Goal: Task Accomplishment & Management: Use online tool/utility

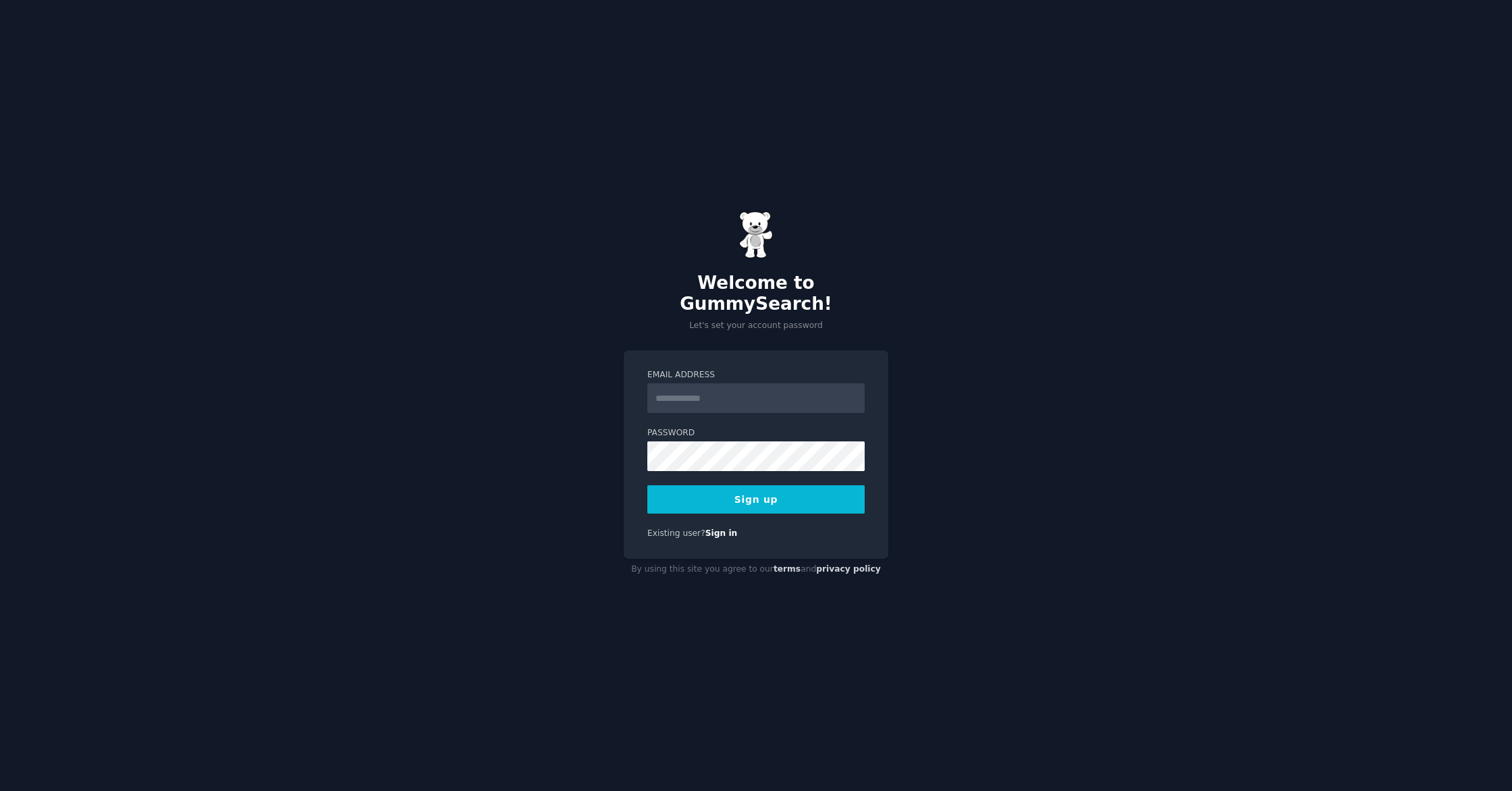
click at [680, 389] on input "Email Address" at bounding box center [756, 398] width 218 height 30
click at [671, 383] on input "Email Address" at bounding box center [756, 398] width 218 height 30
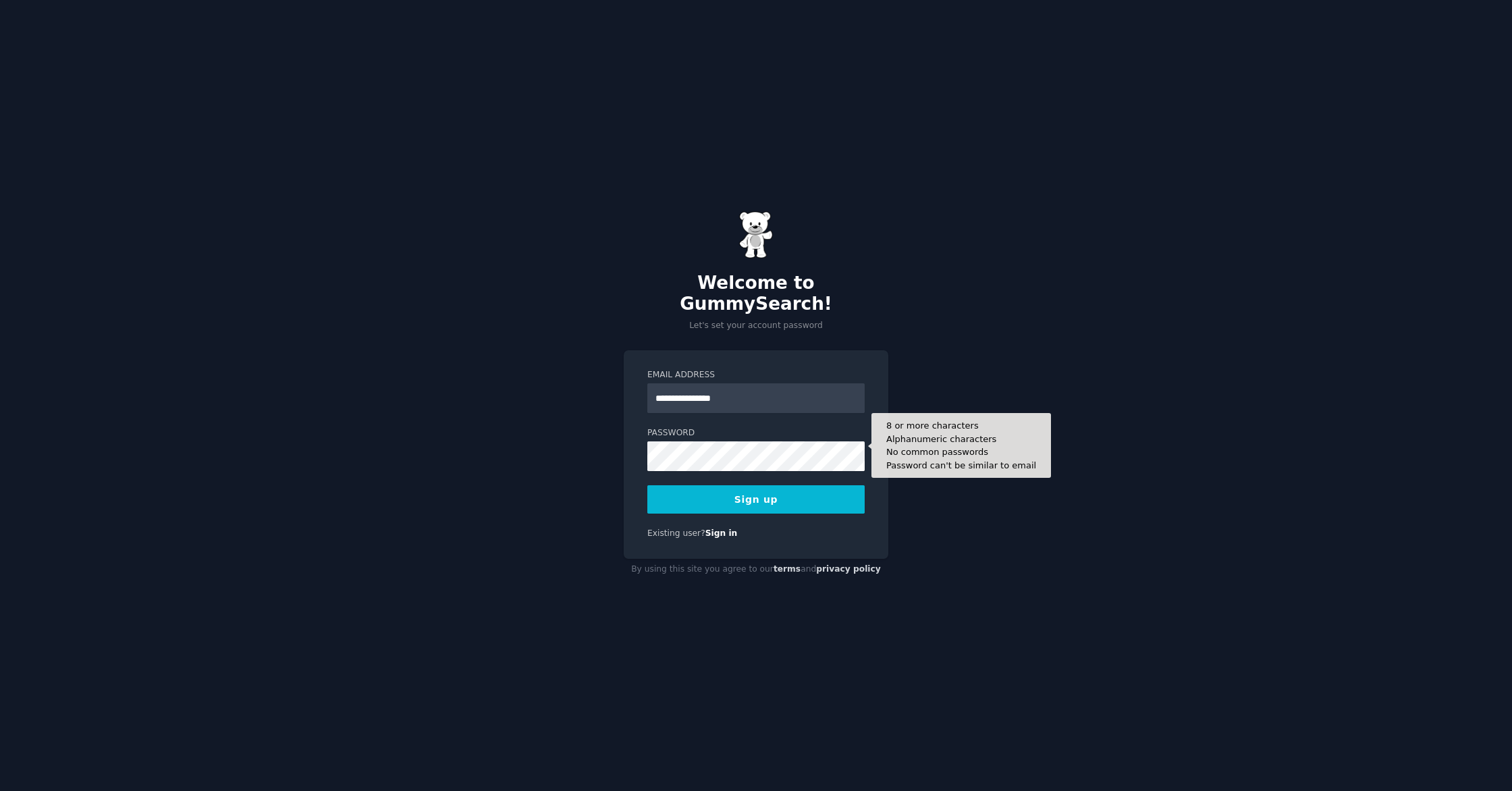
type input "**********"
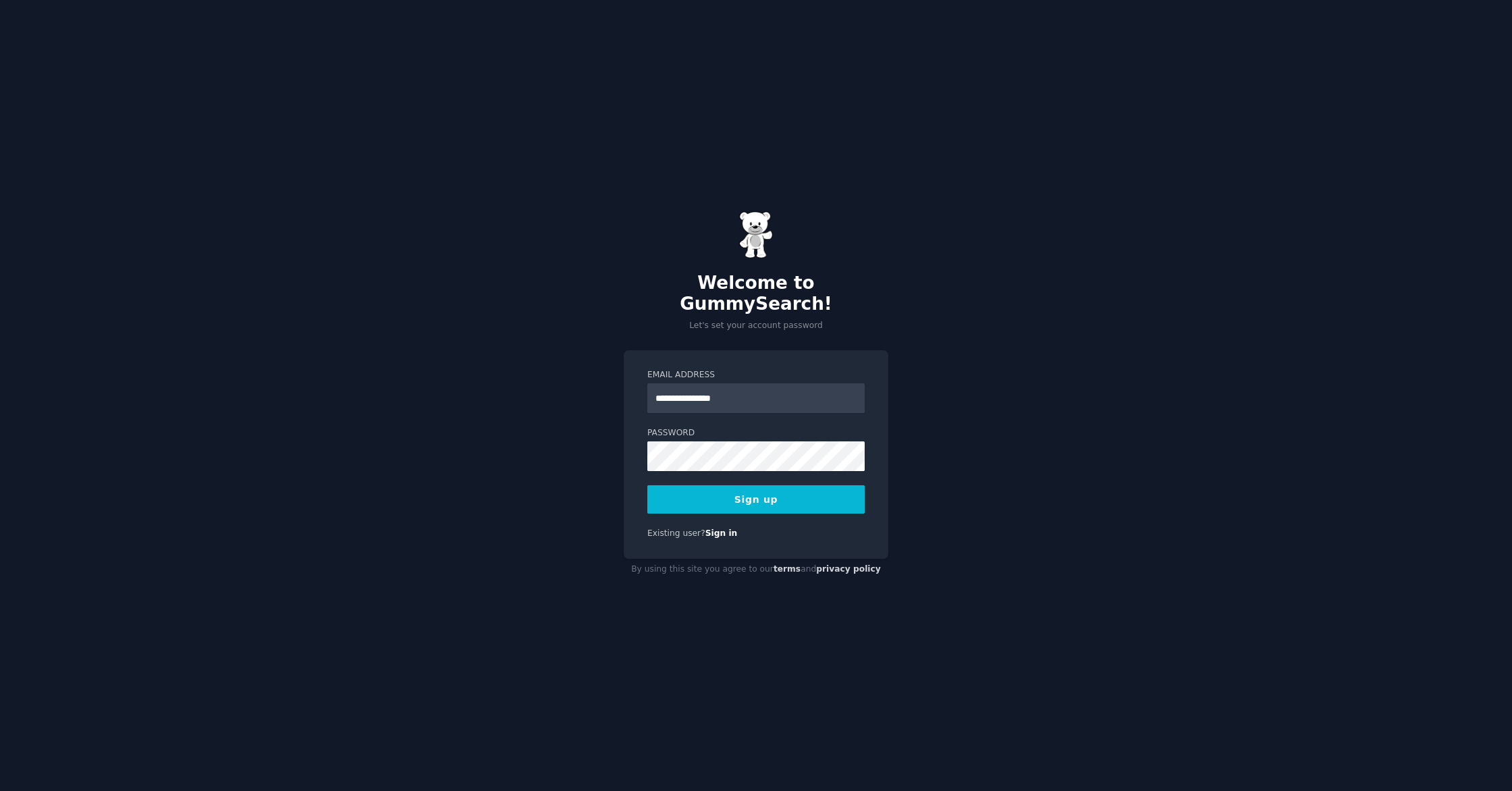
click at [1028, 310] on div "**********" at bounding box center [756, 395] width 1512 height 791
click at [749, 486] on button "Sign up" at bounding box center [756, 499] width 218 height 28
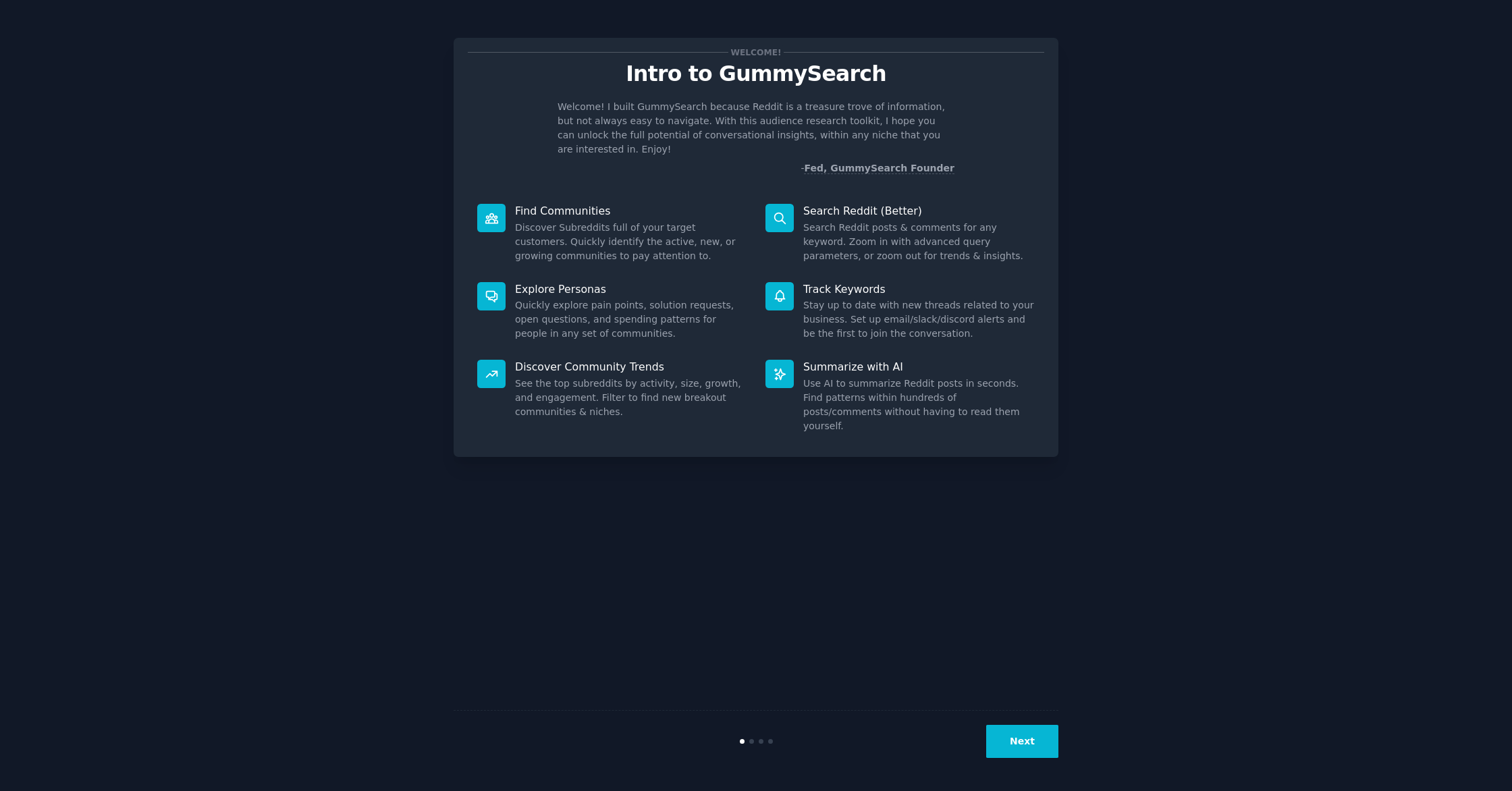
click at [1025, 743] on button "Next" at bounding box center [1022, 741] width 72 height 33
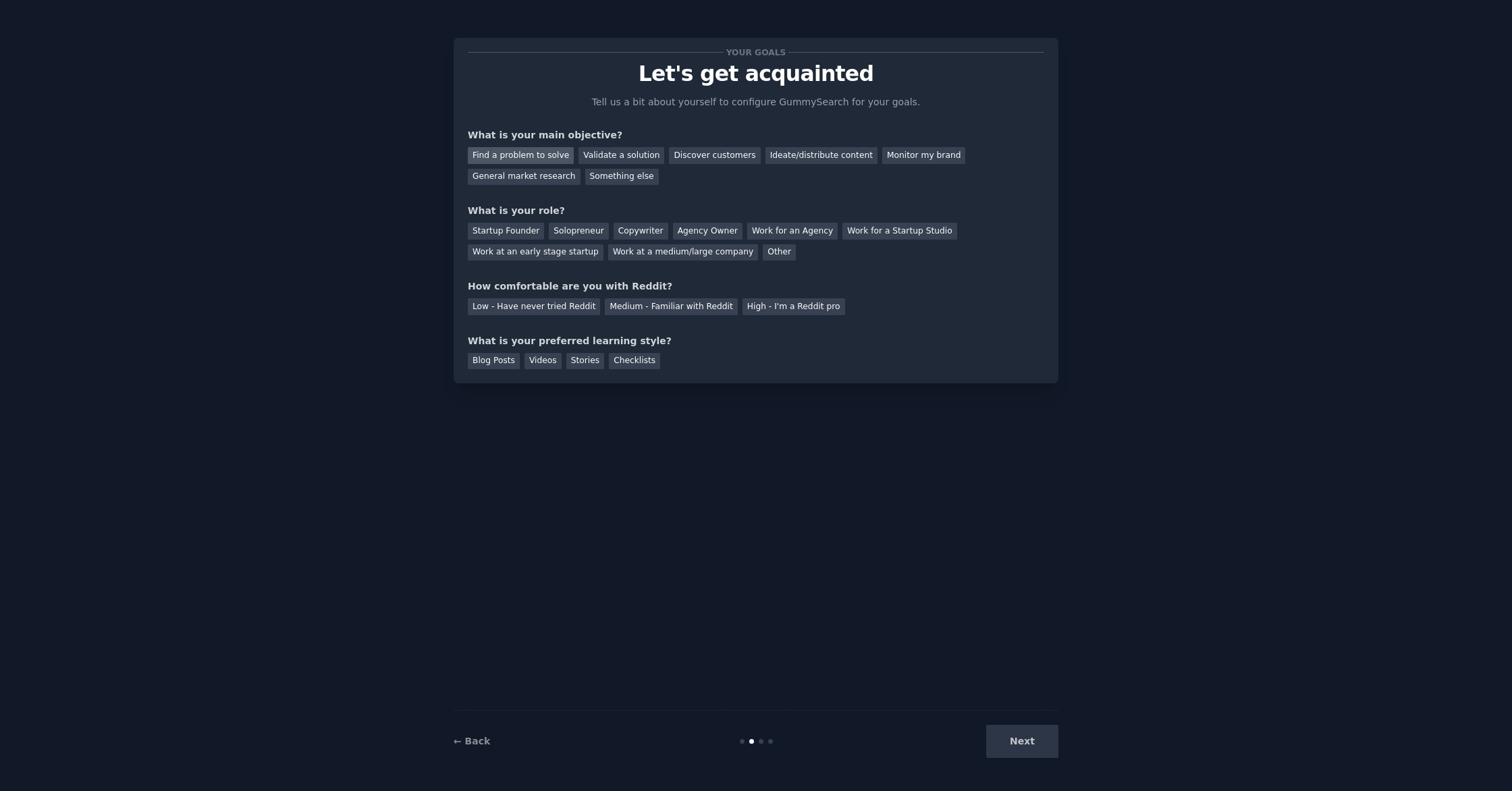
click at [512, 153] on div "Find a problem to solve" at bounding box center [521, 155] width 106 height 17
click at [569, 230] on div "Solopreneur" at bounding box center [579, 231] width 59 height 17
click at [644, 309] on div "Medium - Familiar with Reddit" at bounding box center [671, 307] width 132 height 17
click at [531, 362] on div "Videos" at bounding box center [543, 361] width 37 height 17
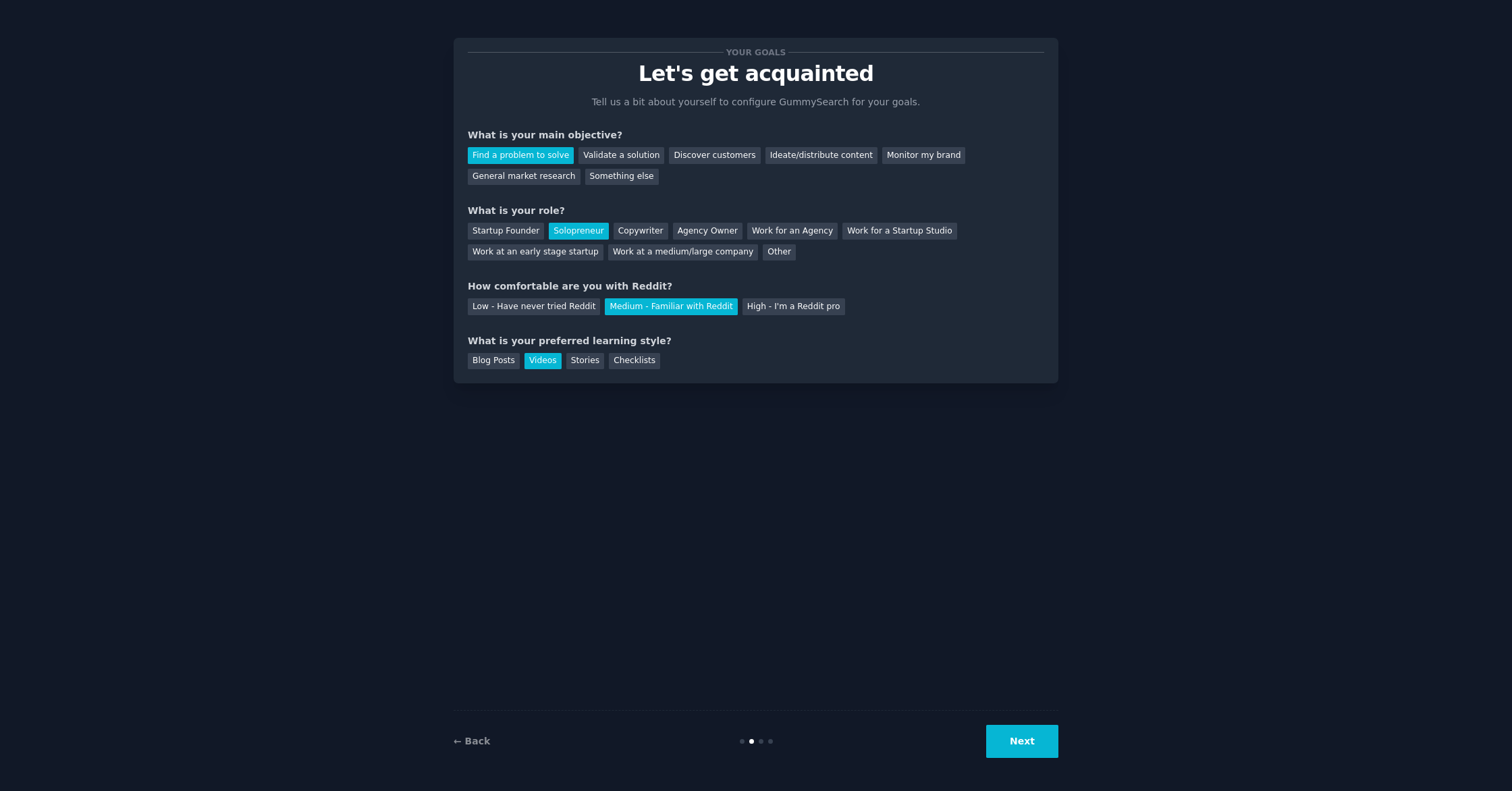
click at [1025, 744] on button "Next" at bounding box center [1022, 741] width 72 height 33
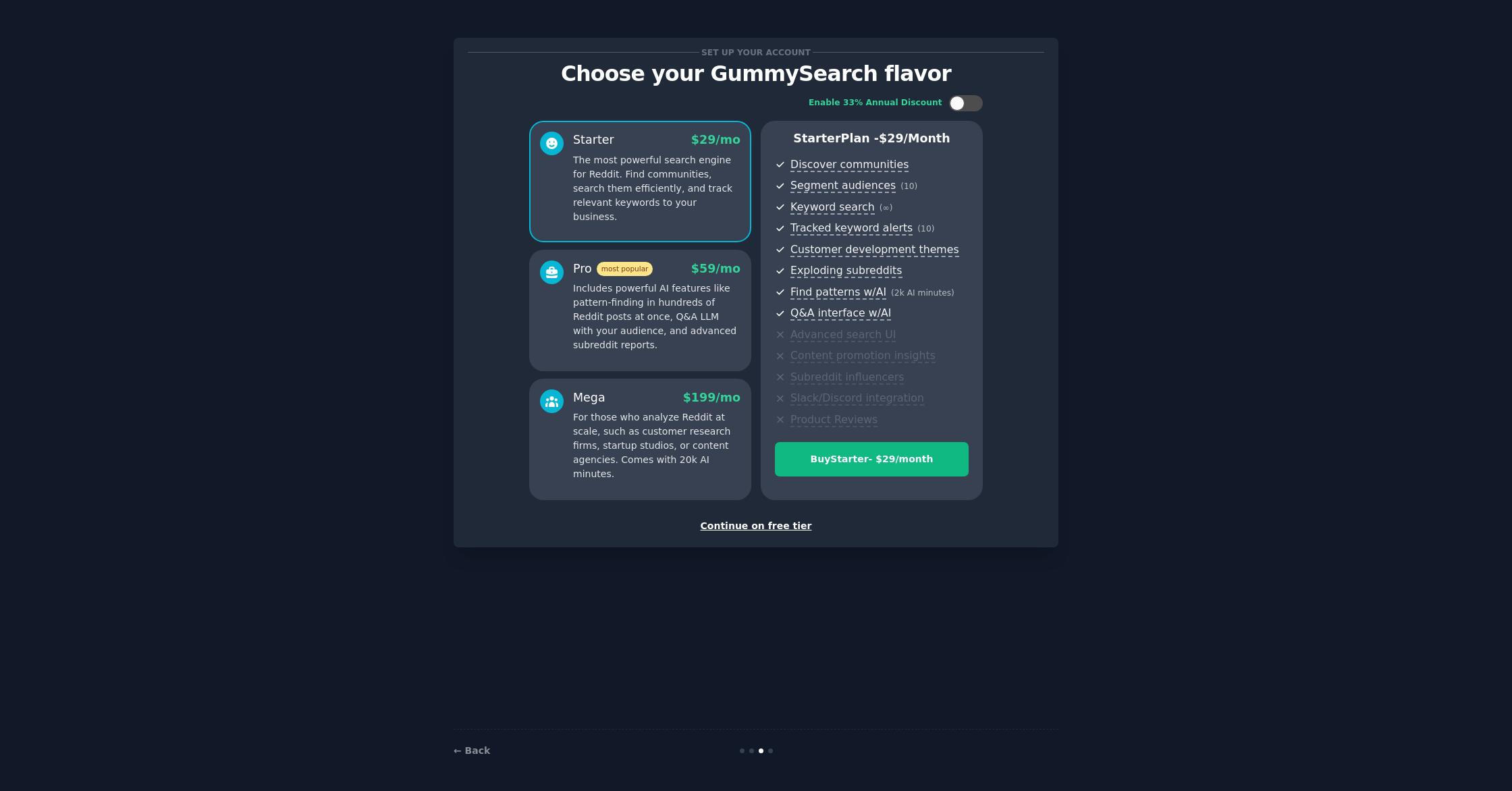
click at [769, 527] on div "Continue on free tier" at bounding box center [756, 526] width 577 height 14
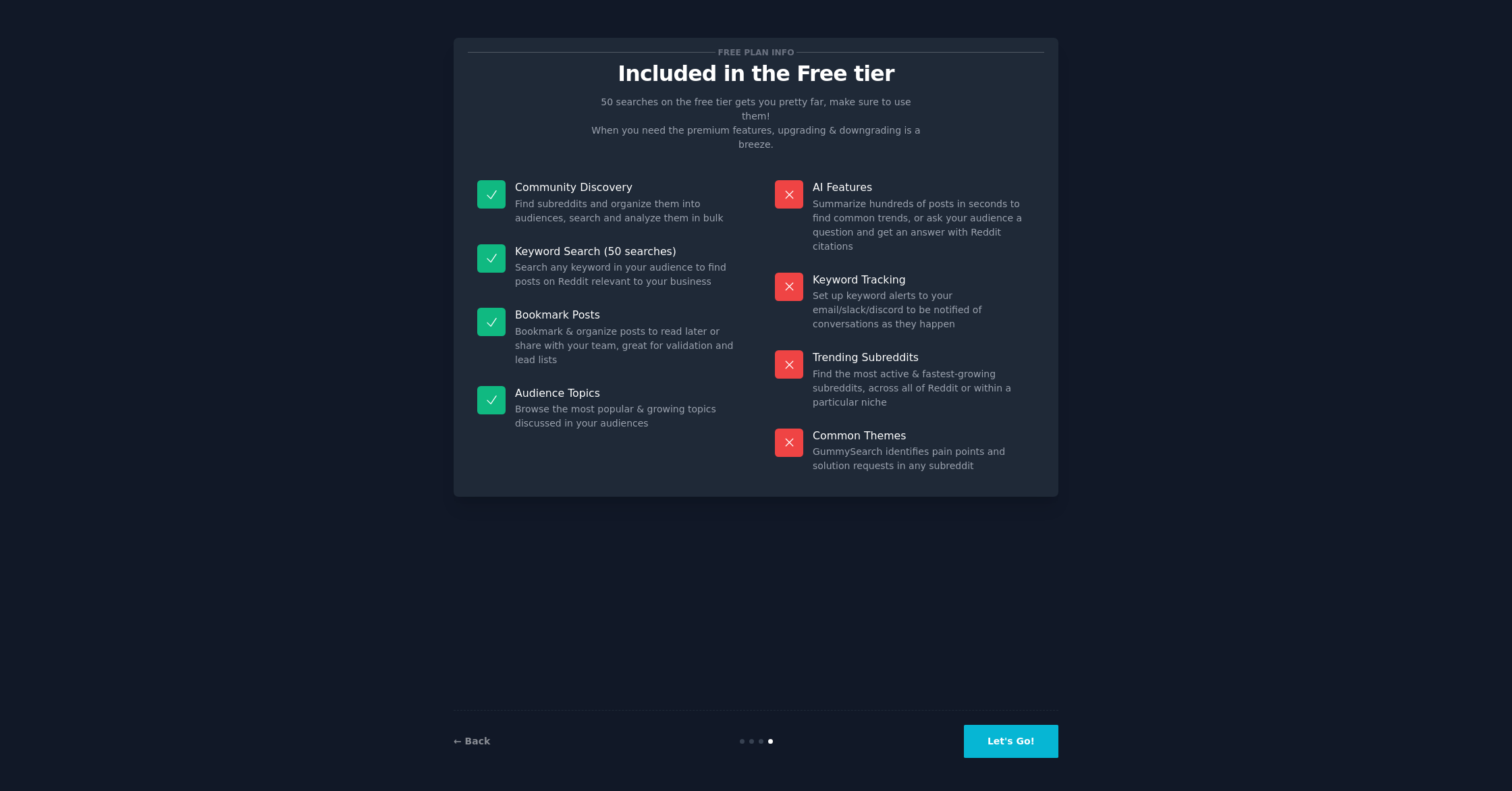
click at [1005, 745] on button "Let's Go!" at bounding box center [1011, 741] width 94 height 33
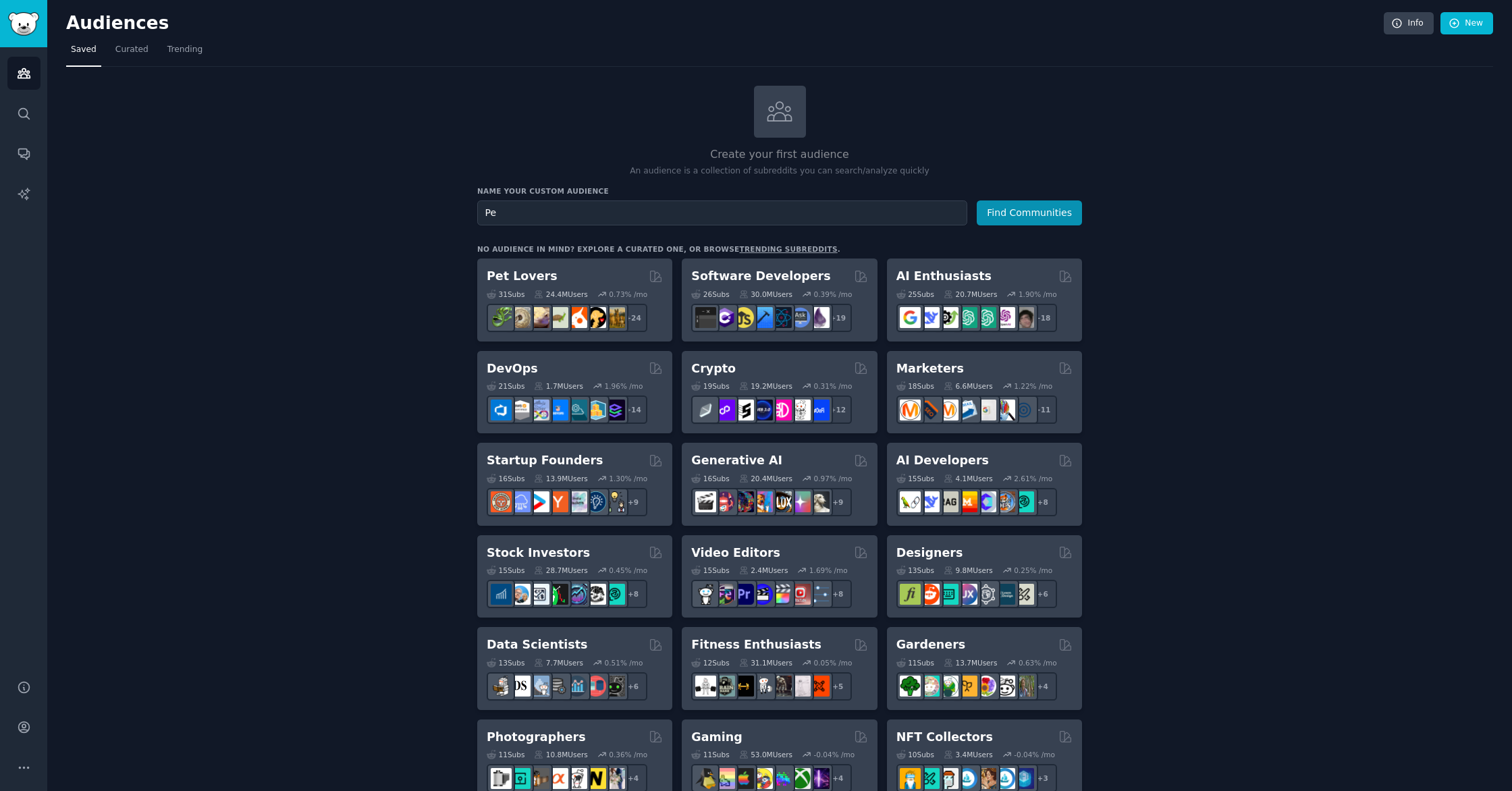
type input "P"
type input "Home organisers"
click at [1039, 212] on button "Find Communities" at bounding box center [1030, 213] width 106 height 25
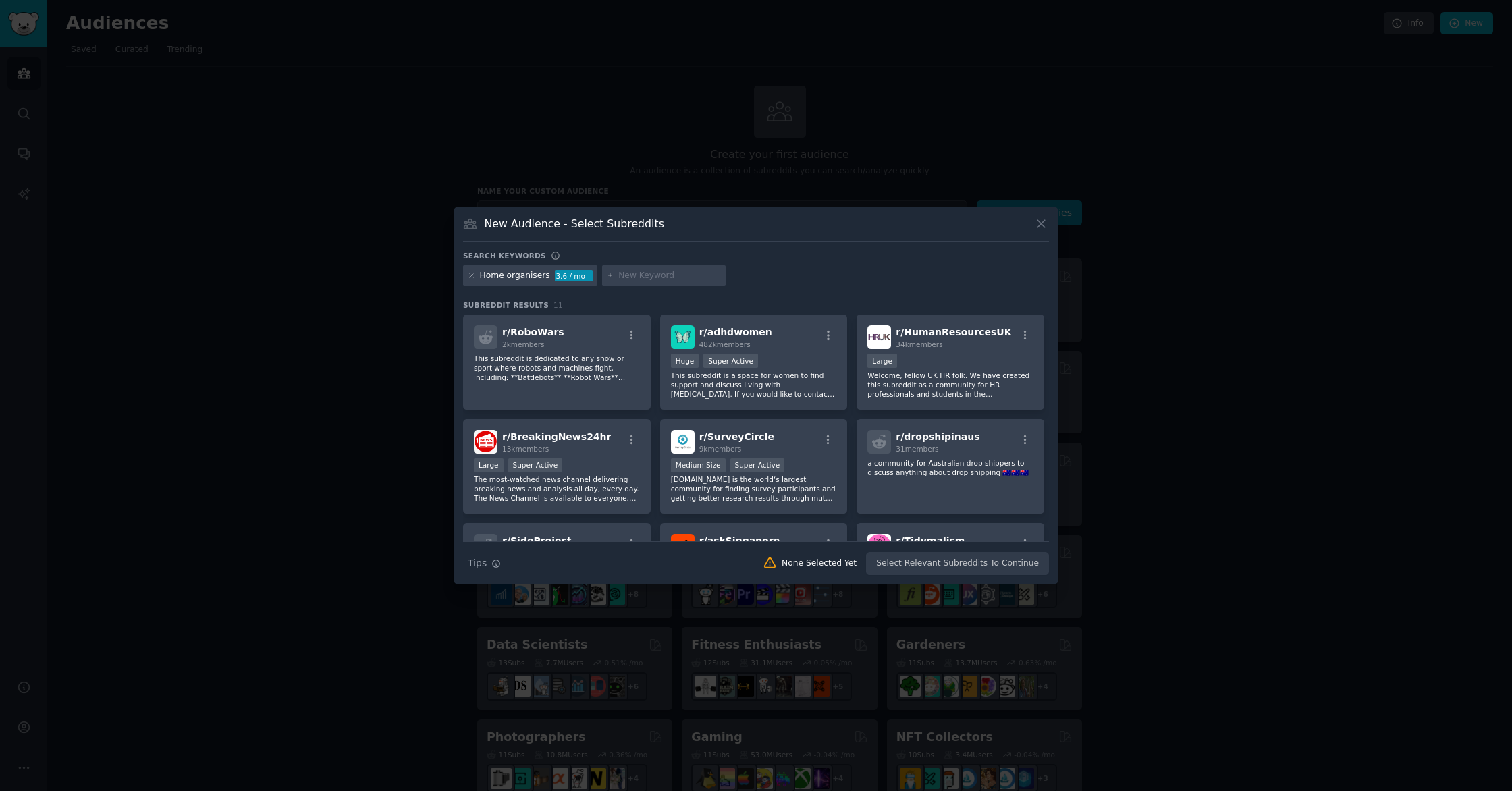
click at [1039, 219] on icon at bounding box center [1041, 224] width 14 height 14
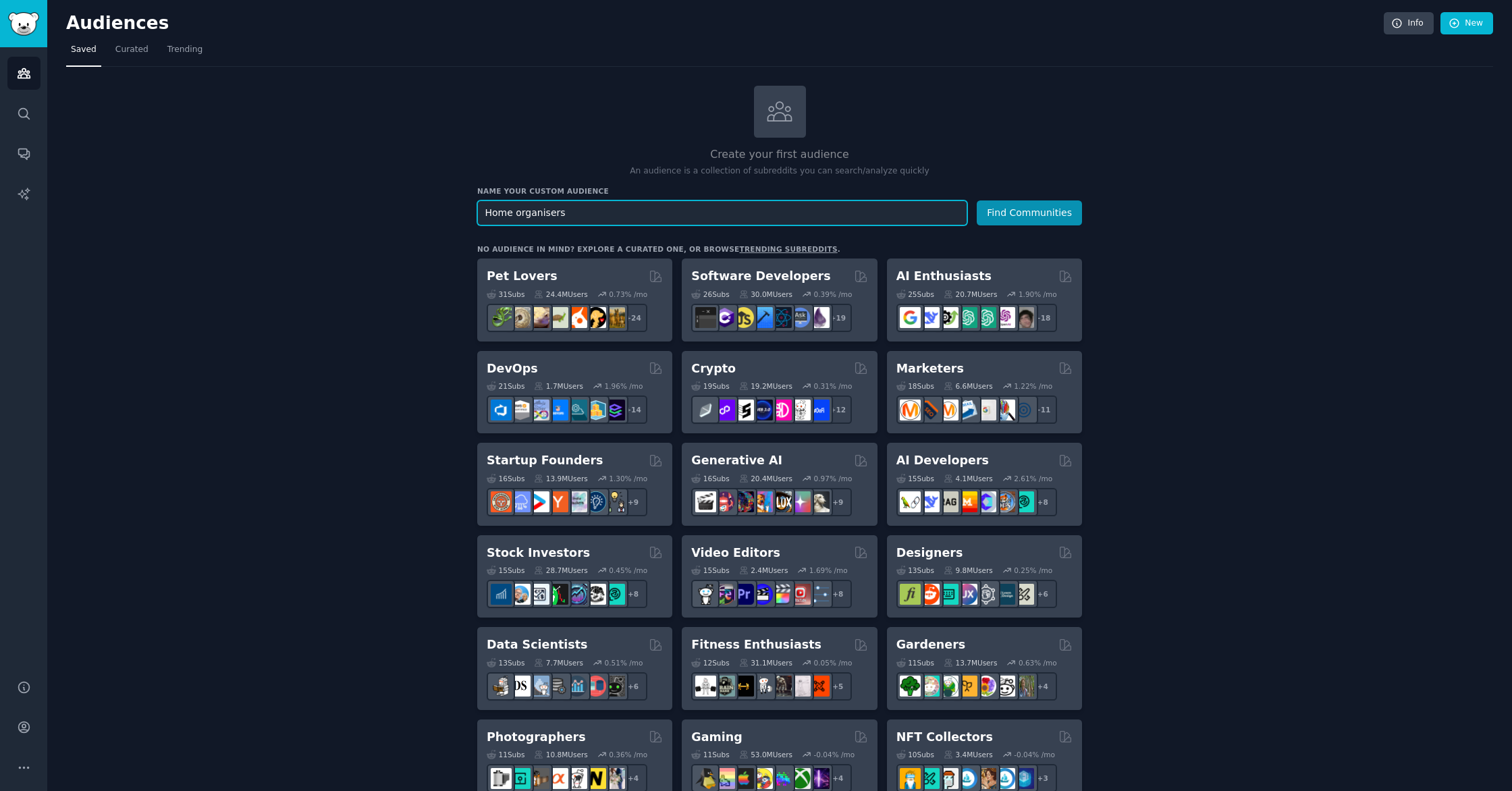
click at [591, 216] on input "Home organisers" at bounding box center [722, 213] width 490 height 25
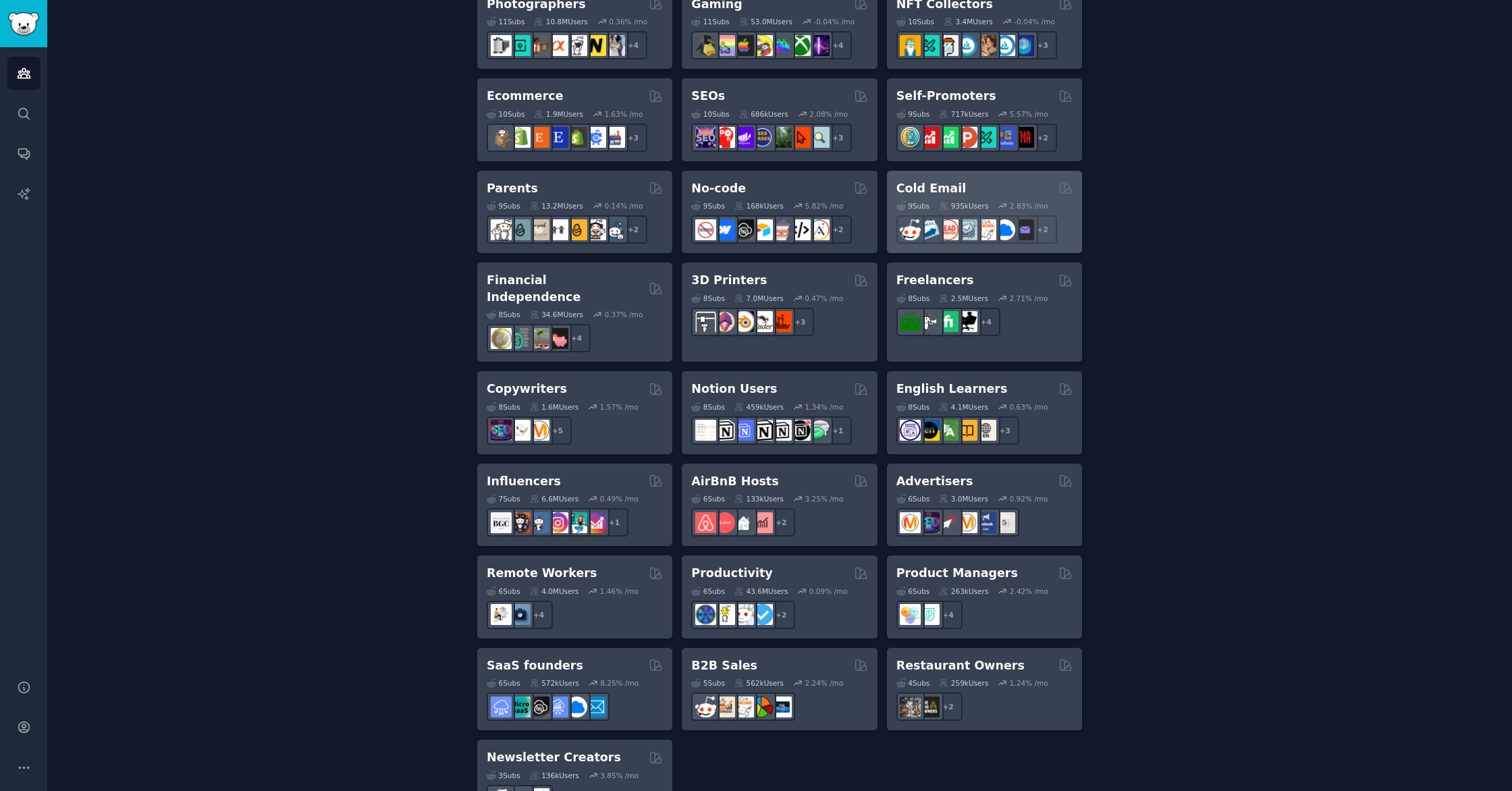
scroll to position [736, 0]
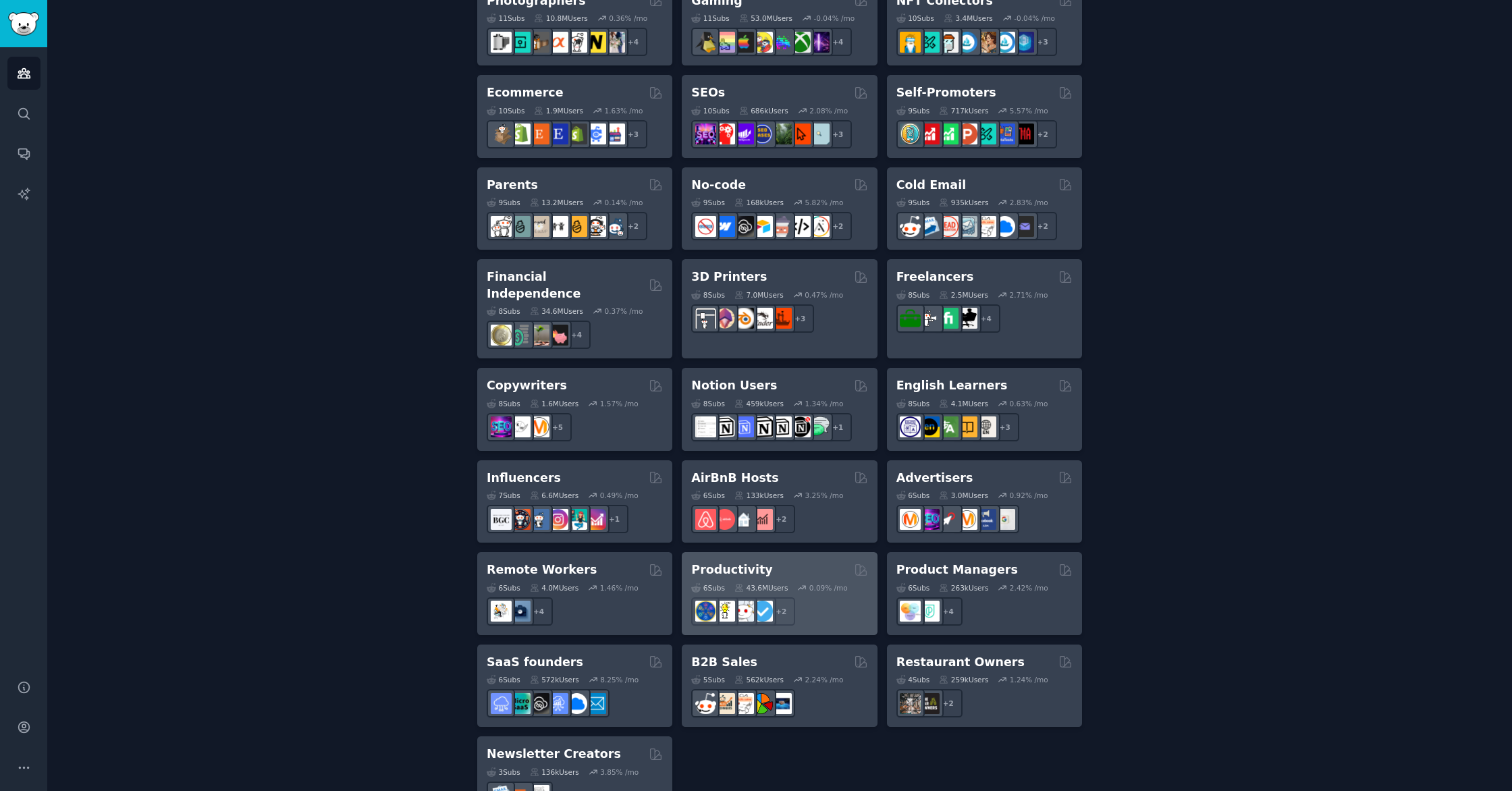
click at [747, 561] on h2 "Productivity" at bounding box center [731, 570] width 81 height 17
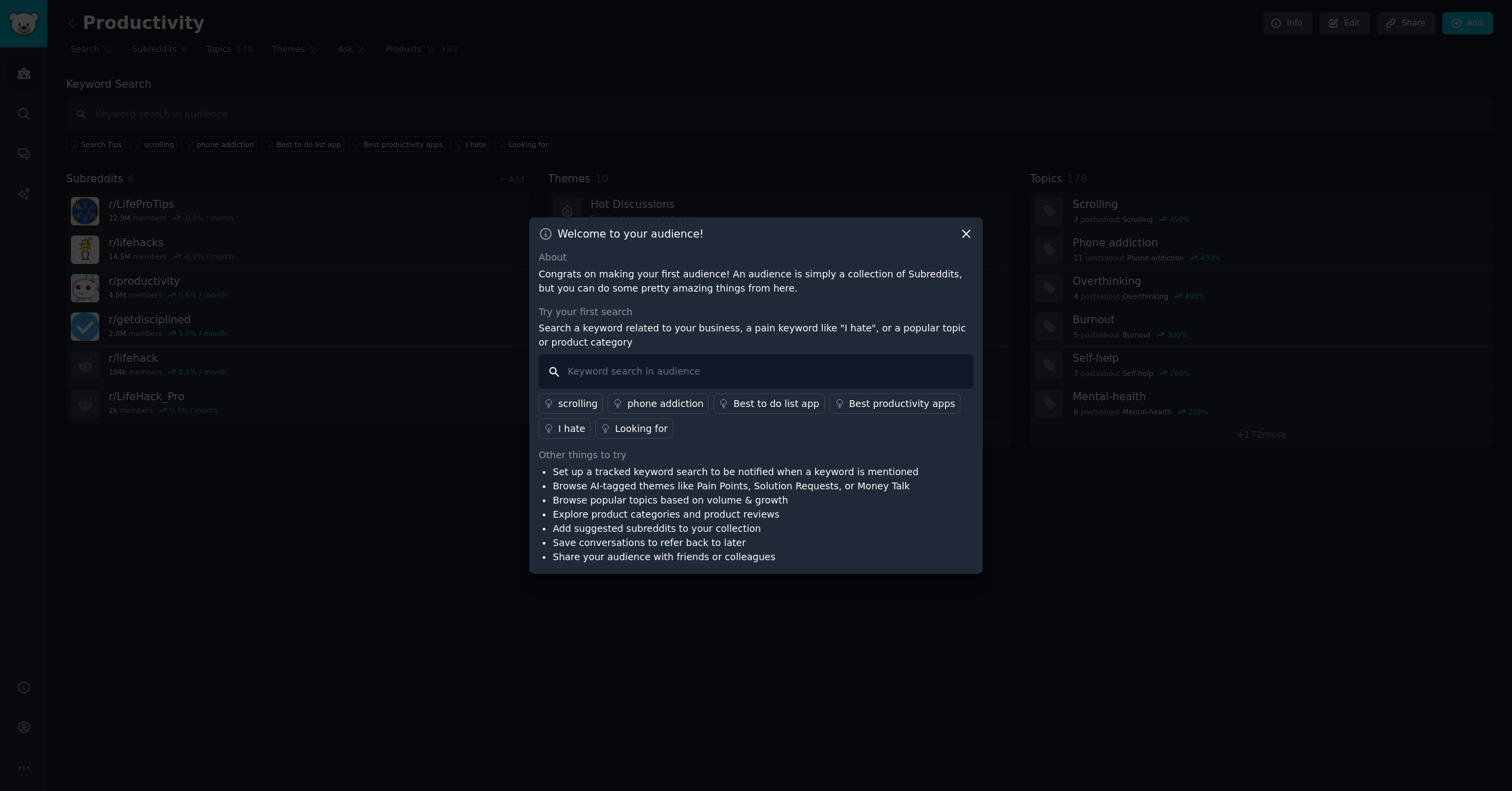
click at [640, 371] on input "text" at bounding box center [756, 371] width 435 height 34
type input "p"
type input "Home organizing"
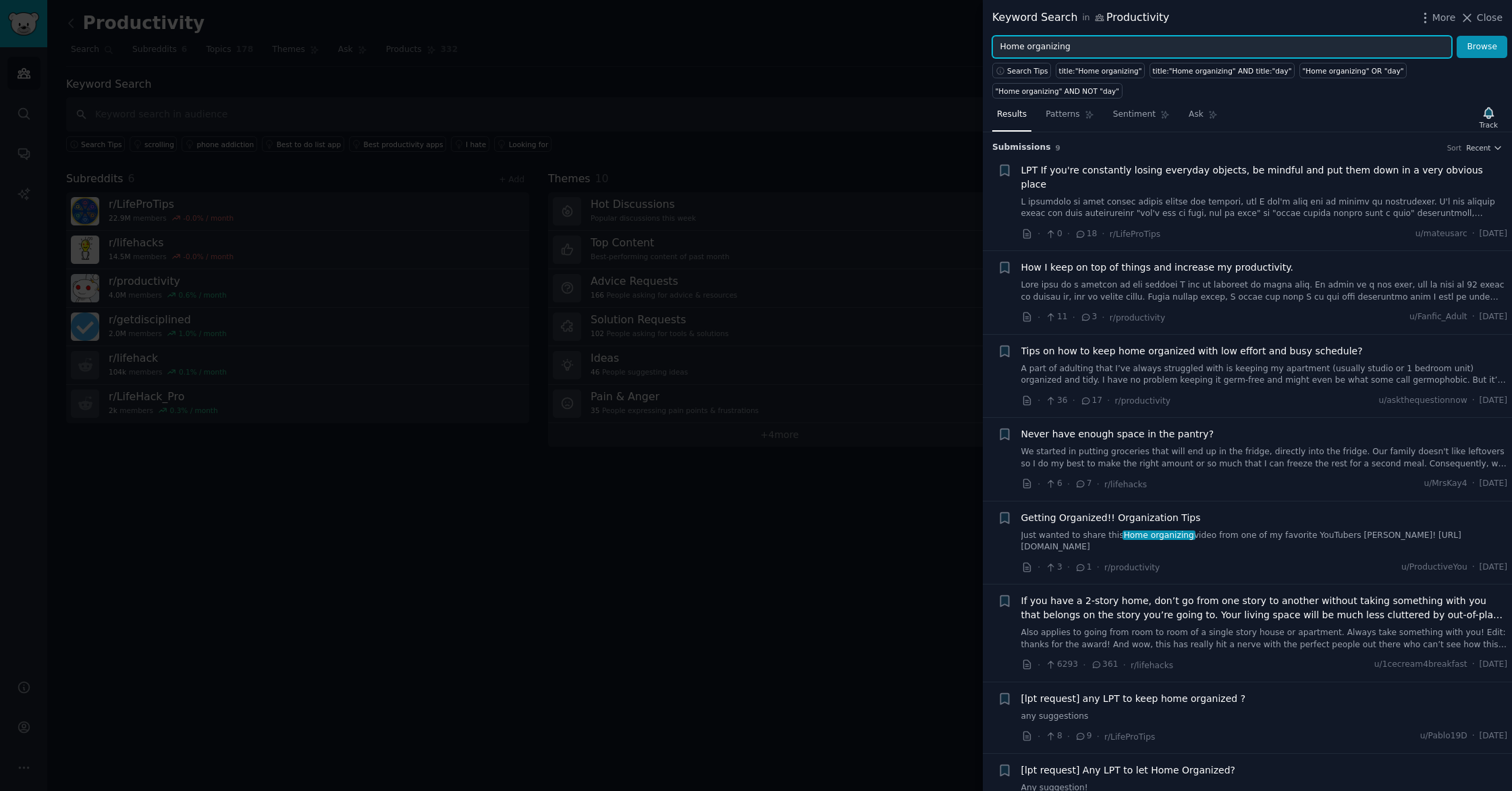
drag, startPoint x: 1075, startPoint y: 44, endPoint x: 962, endPoint y: 35, distance: 113.4
click at [962, 35] on div "Keyword Search in Productivity More Close Home organizing Browse Search Tips ti…" at bounding box center [756, 395] width 1512 height 791
paste input "household management"
type input "household management"
click at [1475, 45] on button "Browse" at bounding box center [1482, 47] width 51 height 23
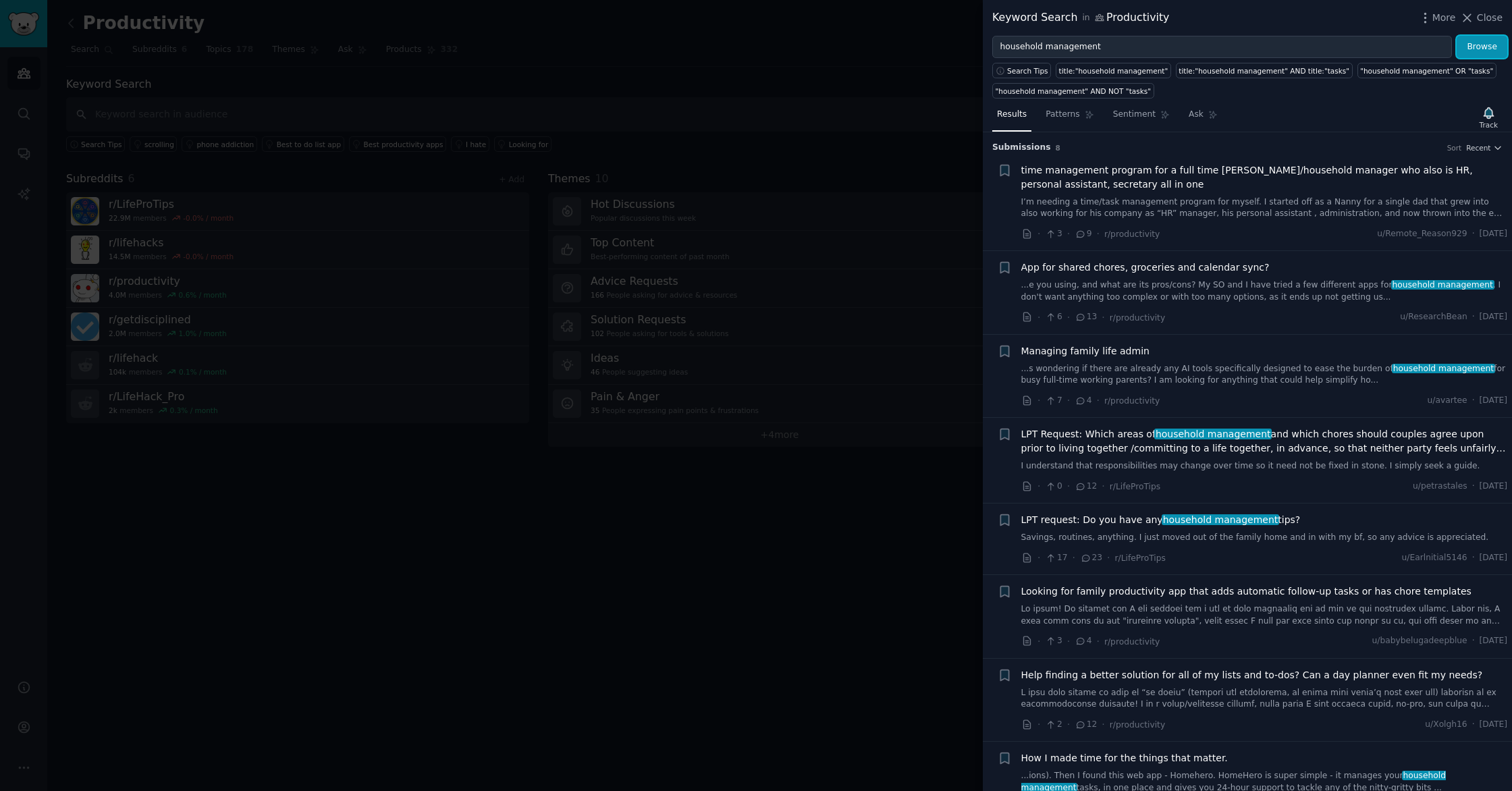
scroll to position [33, 0]
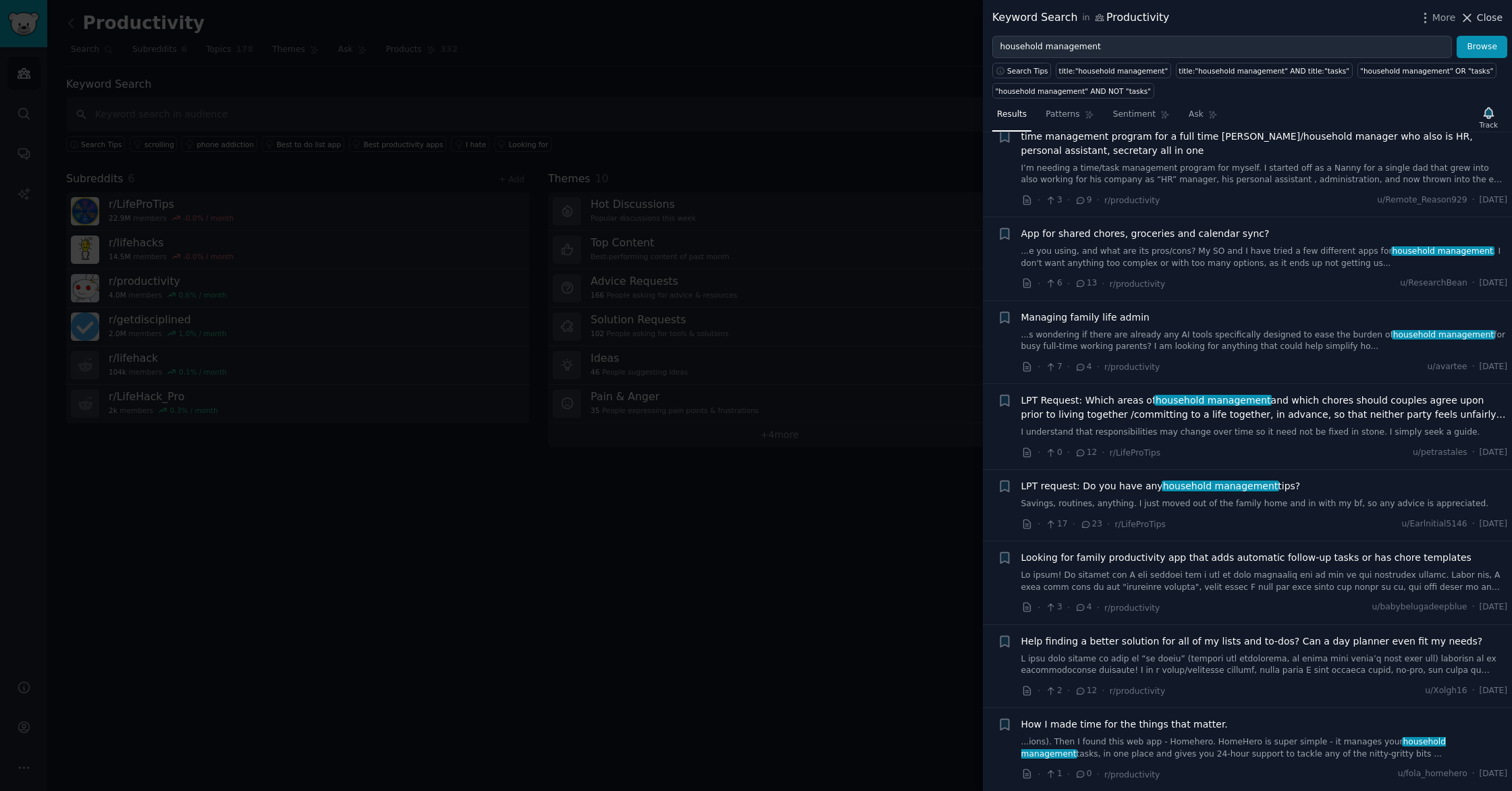
click at [1469, 19] on icon at bounding box center [1467, 18] width 14 height 14
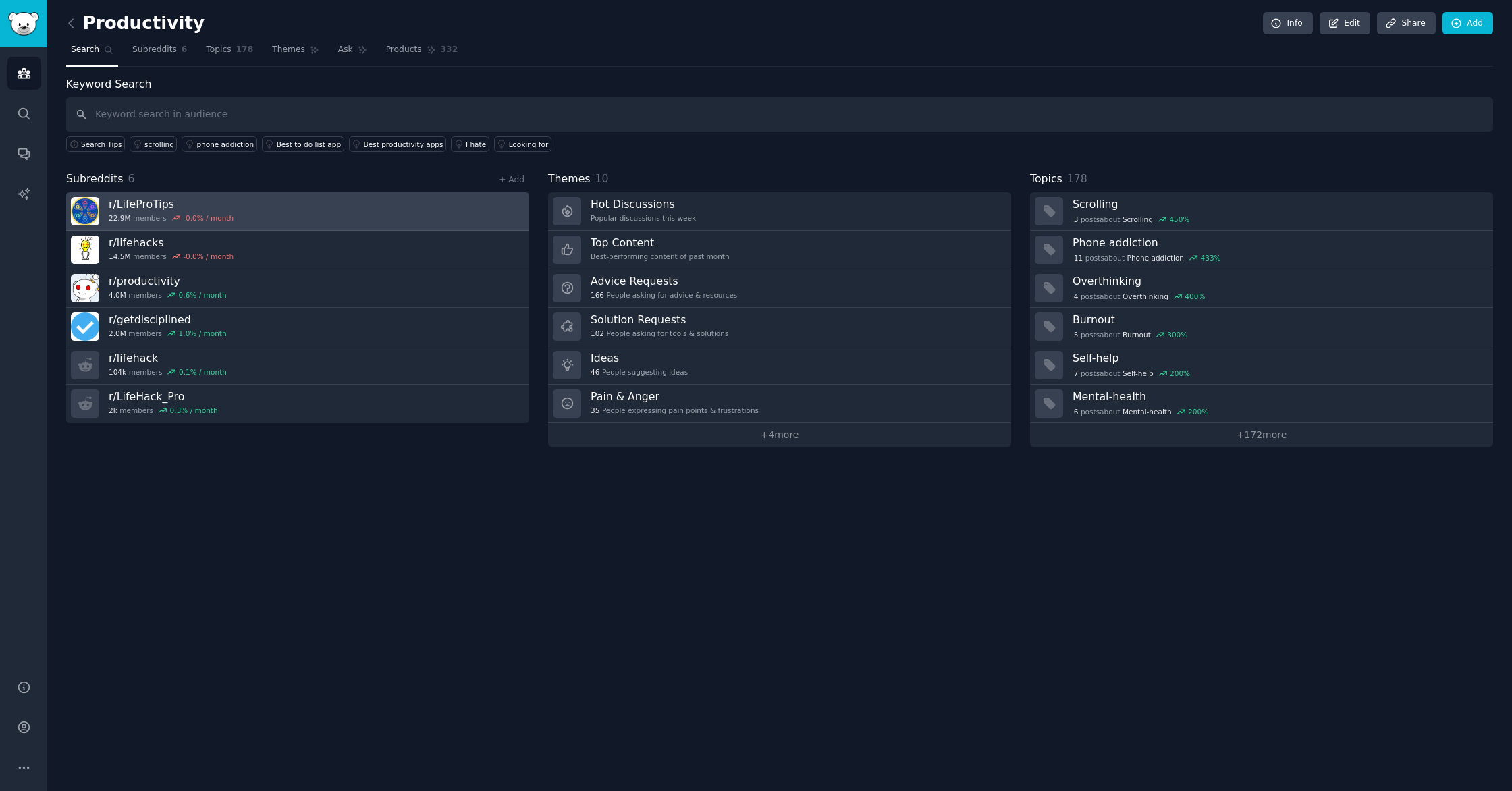
click at [118, 201] on h3 "r/ LifeProTips" at bounding box center [171, 204] width 125 height 14
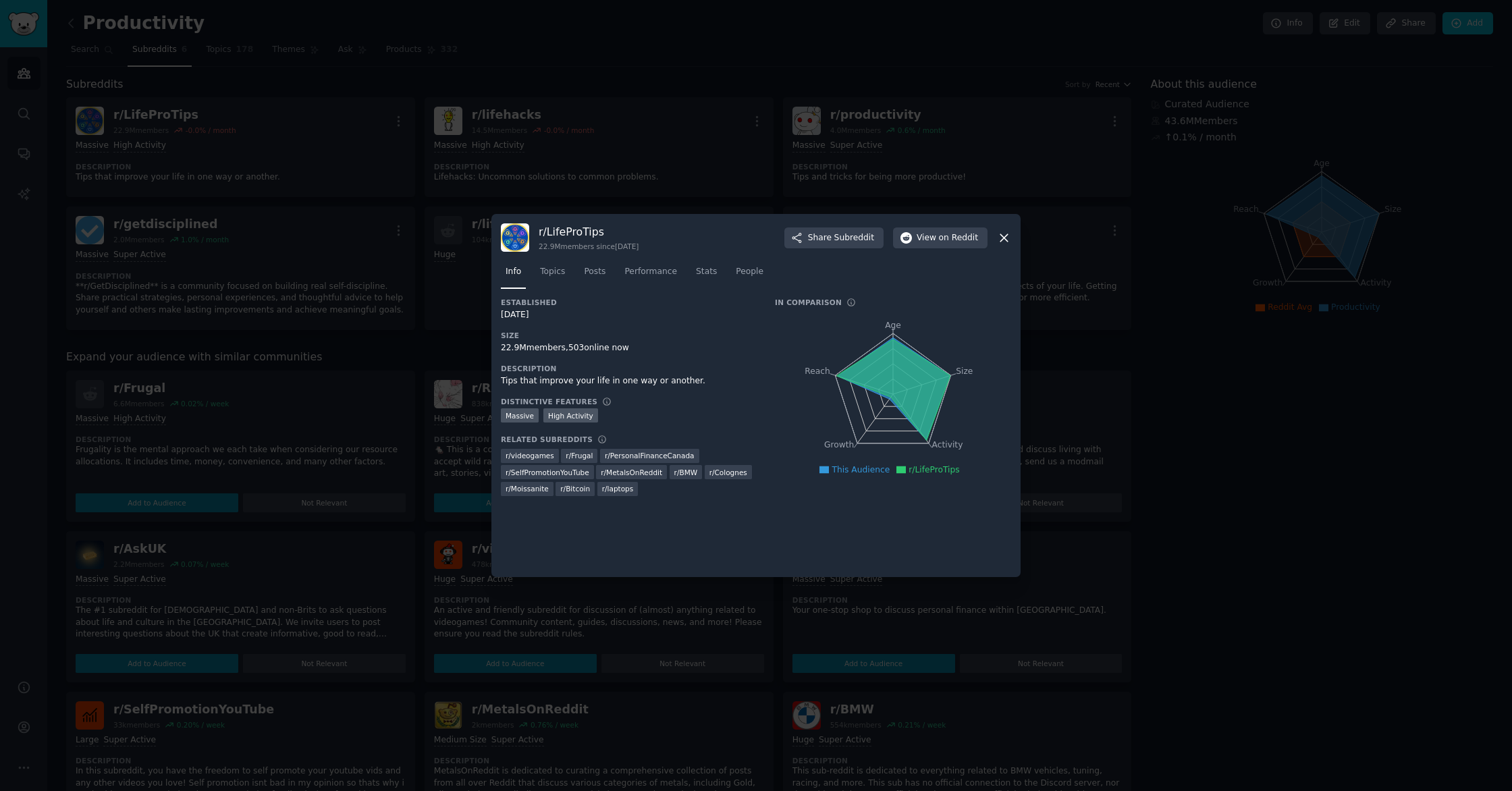
click at [1005, 236] on icon at bounding box center [1005, 238] width 7 height 7
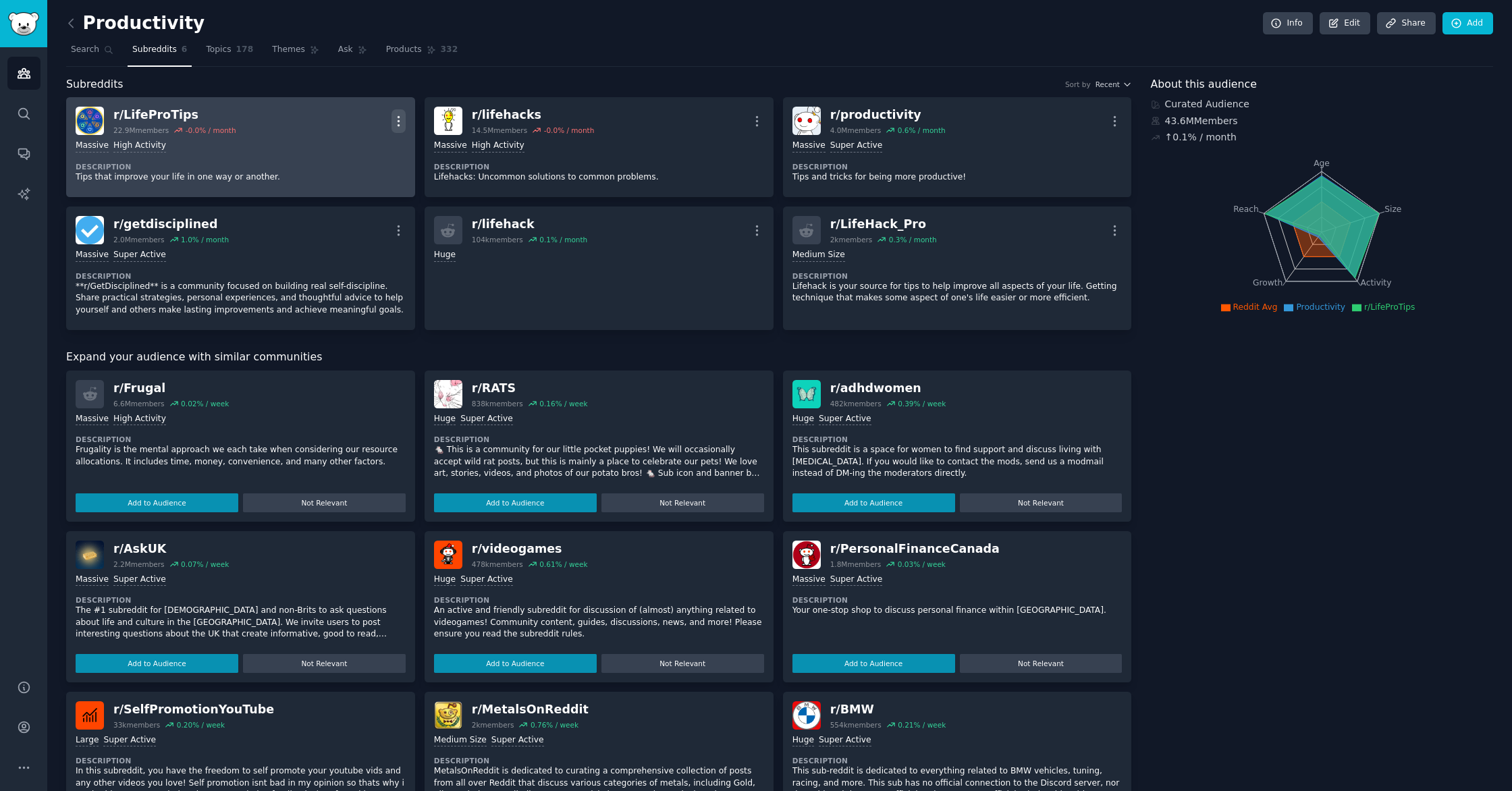
click at [398, 122] on icon "button" at bounding box center [398, 120] width 1 height 10
click at [402, 157] on div "Massive High Activity Description Tips that improve your life in one way or ano…" at bounding box center [241, 161] width 330 height 53
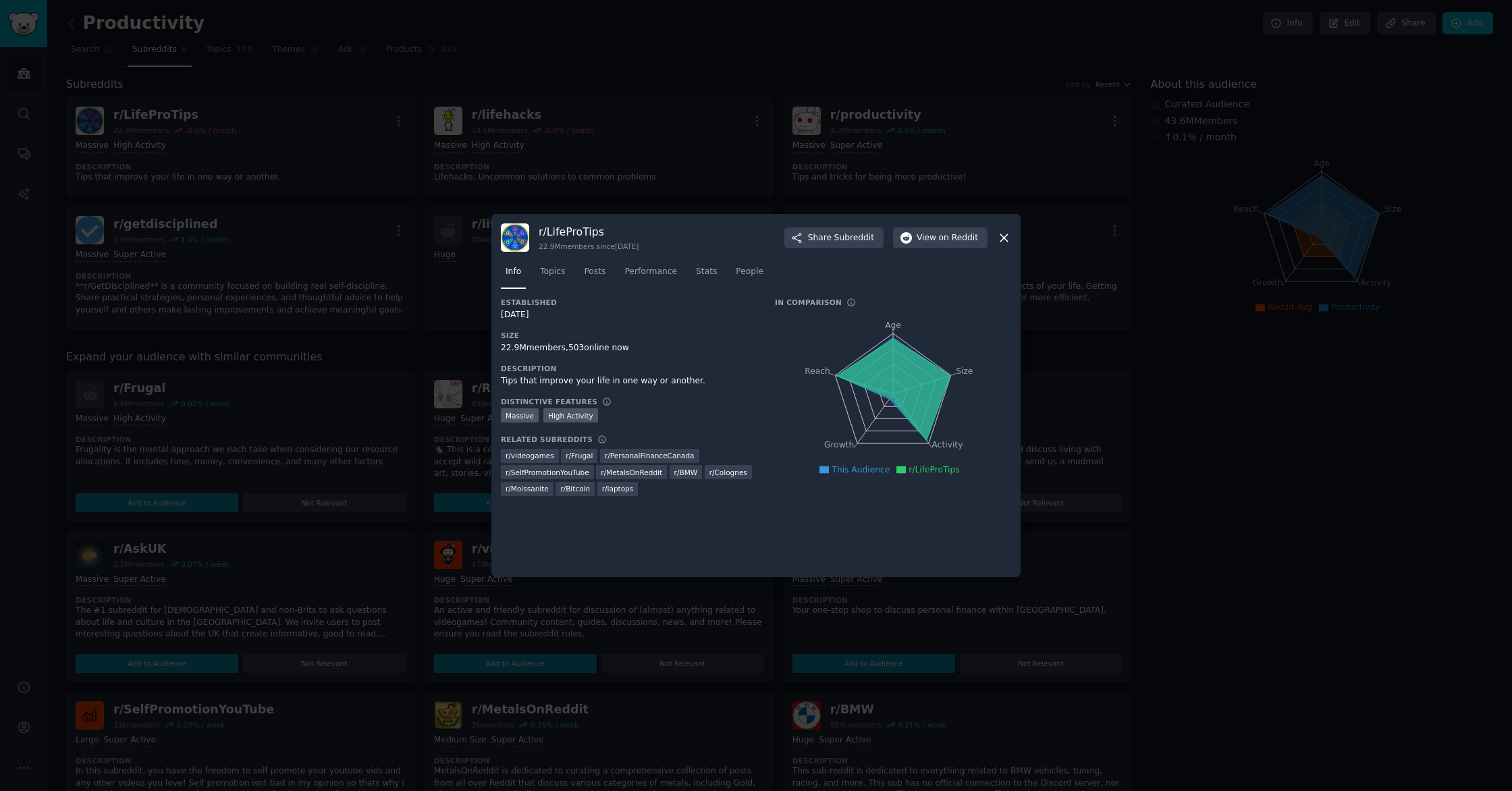
click at [1005, 238] on icon at bounding box center [1005, 238] width 7 height 7
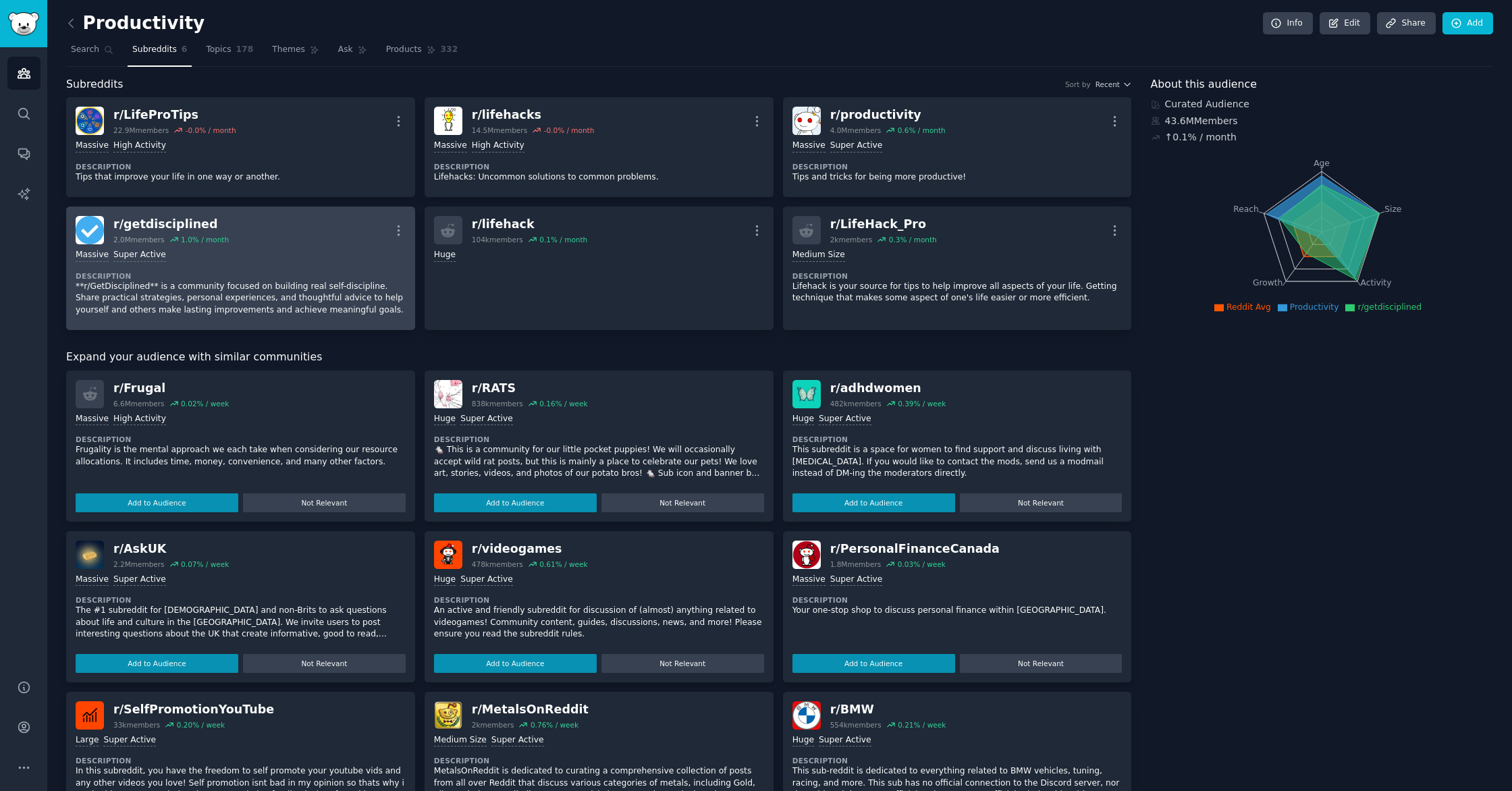
click at [139, 222] on div "r/ getdisciplined" at bounding box center [171, 224] width 115 height 17
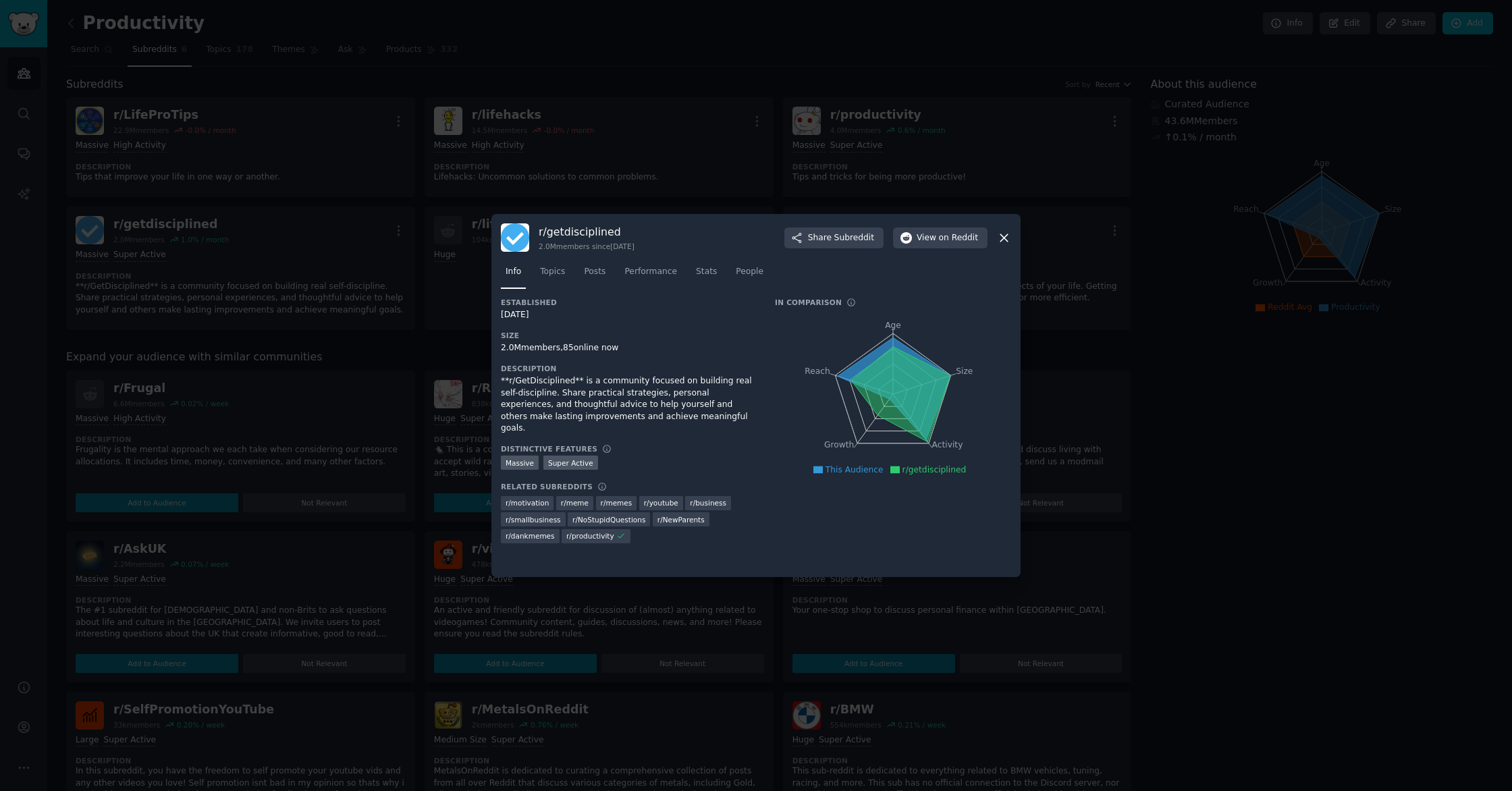
click at [1007, 235] on icon at bounding box center [1005, 238] width 7 height 7
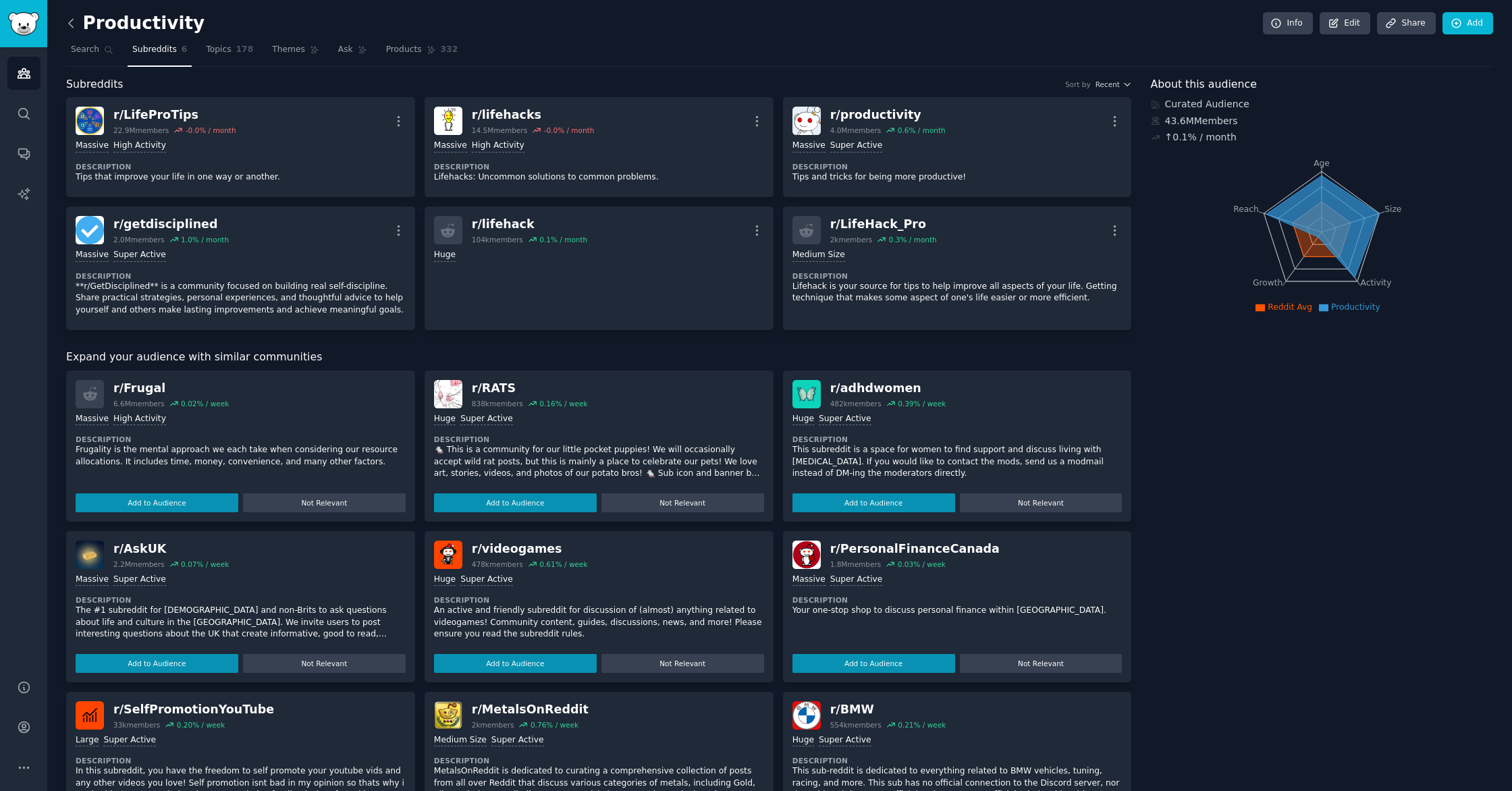
click at [73, 26] on icon at bounding box center [71, 23] width 14 height 14
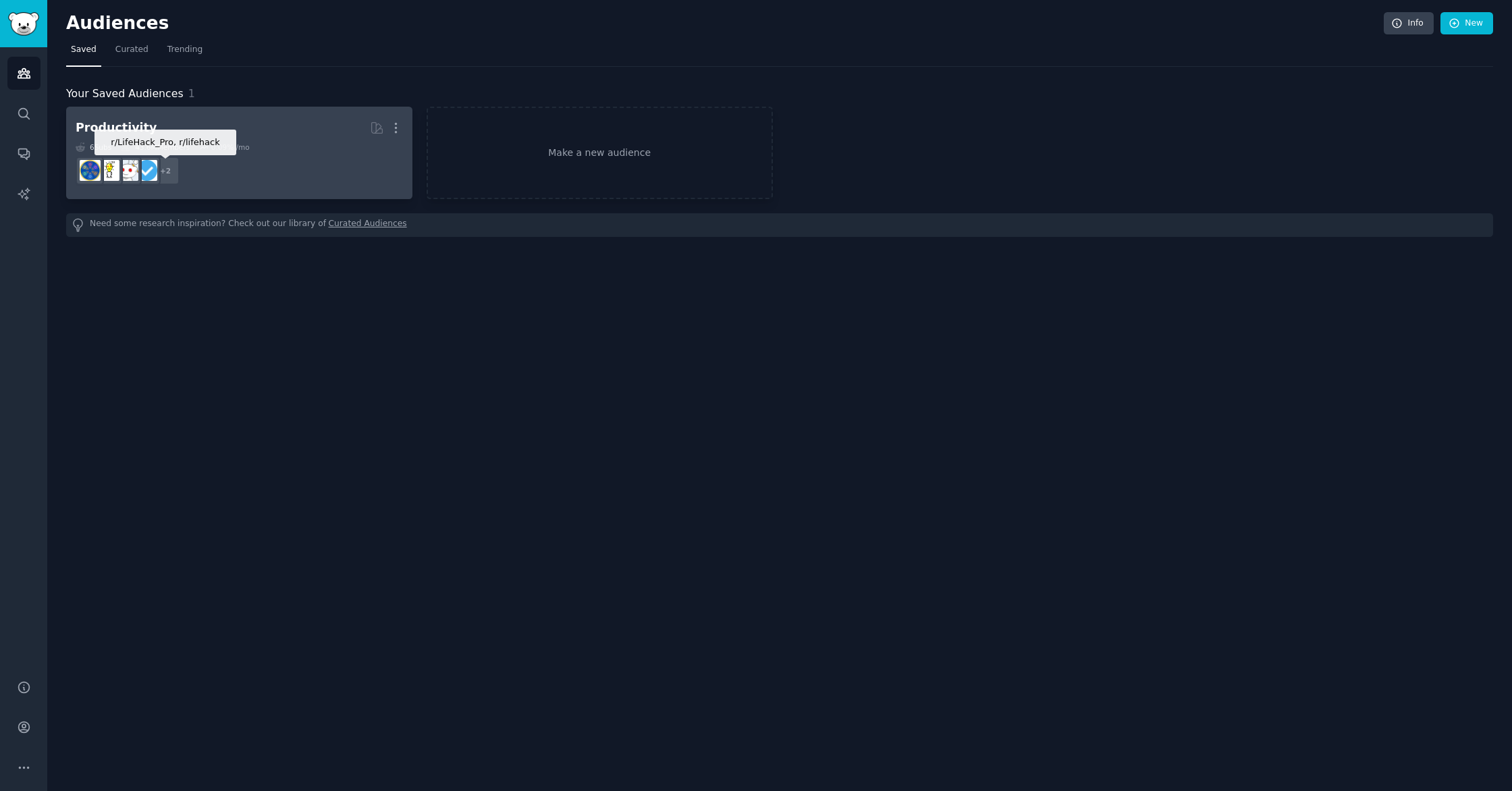
click at [171, 172] on div "+ 2" at bounding box center [166, 171] width 28 height 28
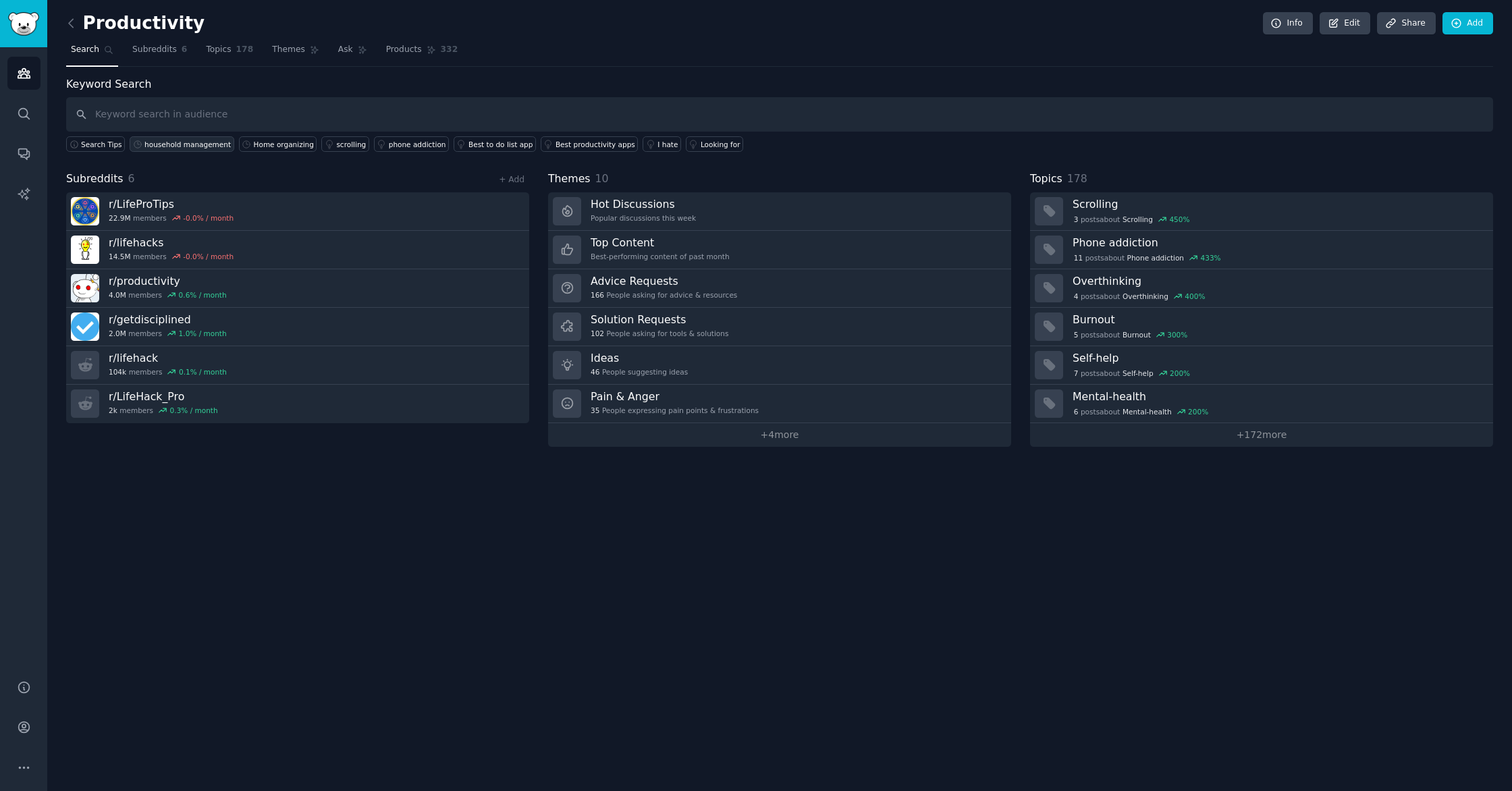
click at [189, 148] on div "household management" at bounding box center [187, 144] width 86 height 10
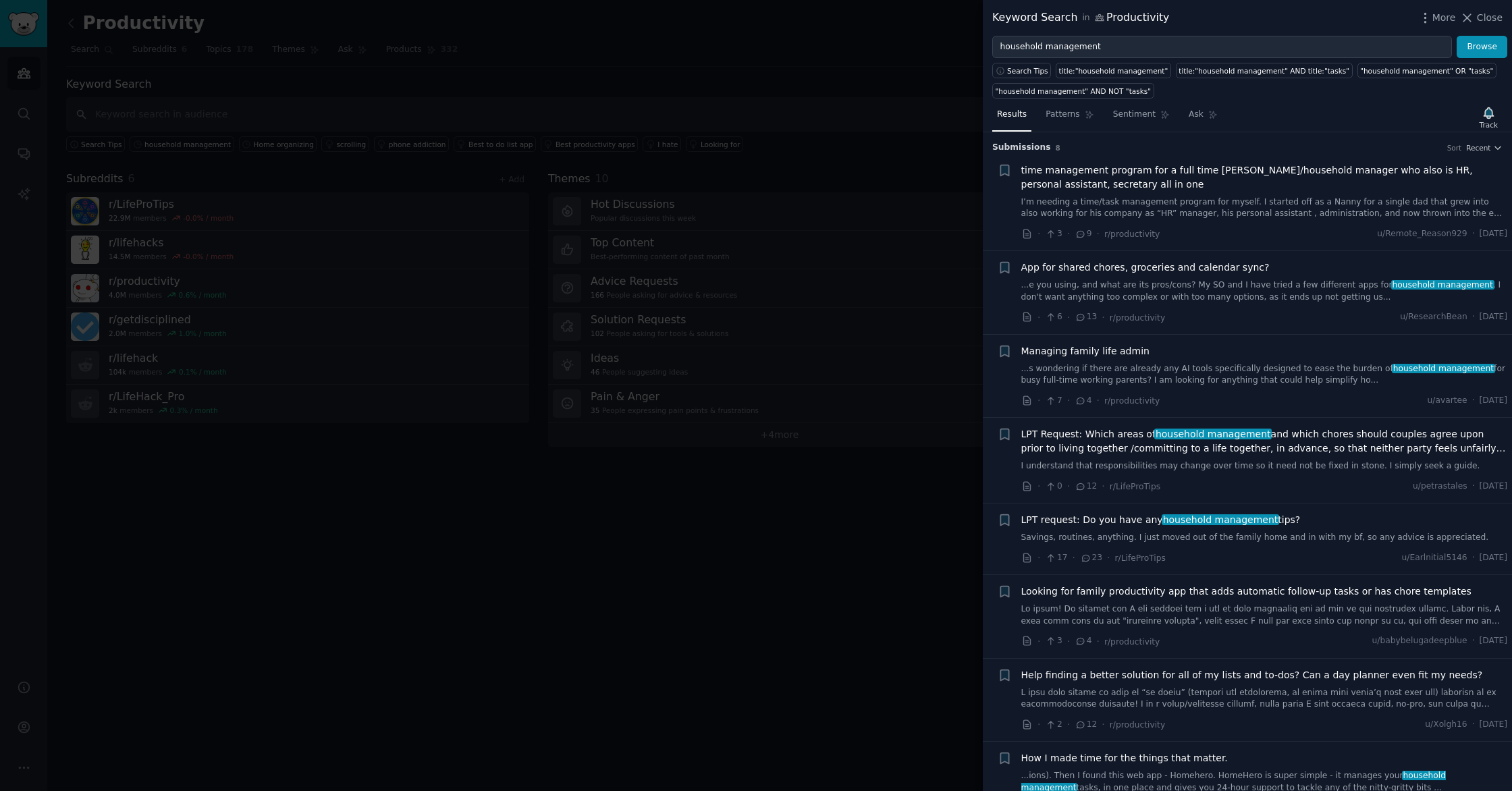
click at [388, 519] on div at bounding box center [756, 395] width 1512 height 791
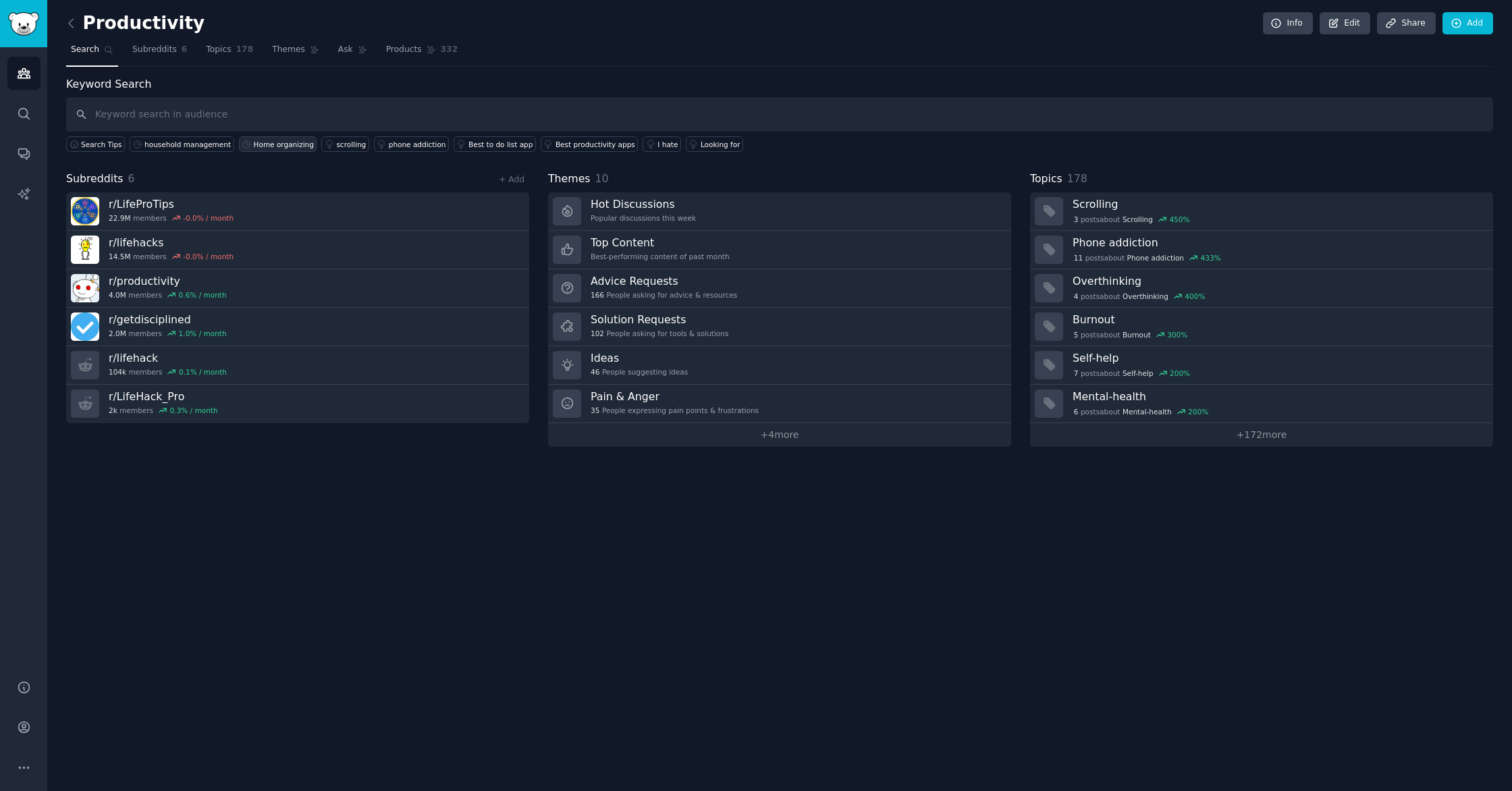
click at [280, 141] on div "Home organizing" at bounding box center [284, 144] width 60 height 10
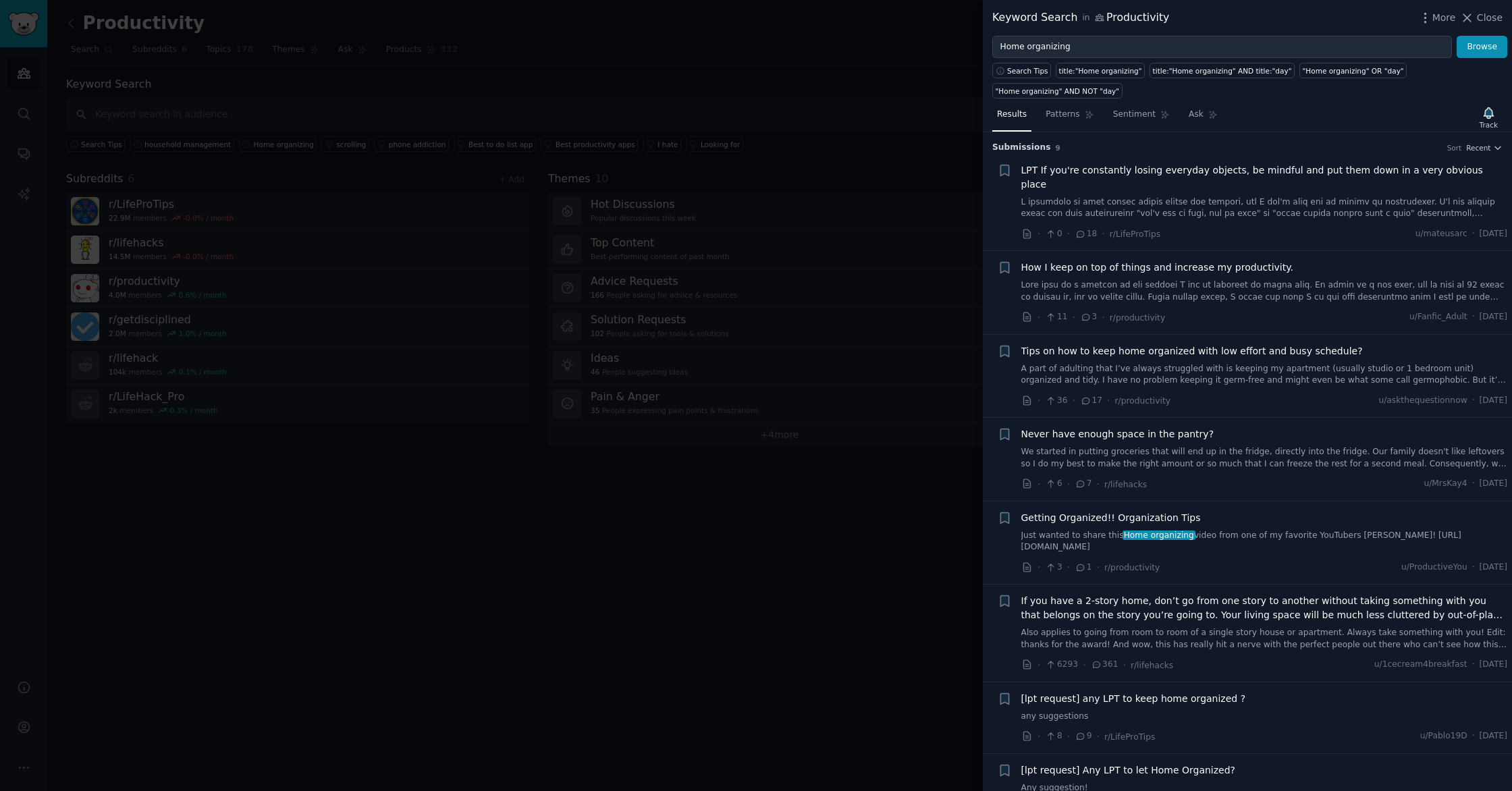
click at [336, 599] on div at bounding box center [756, 395] width 1512 height 791
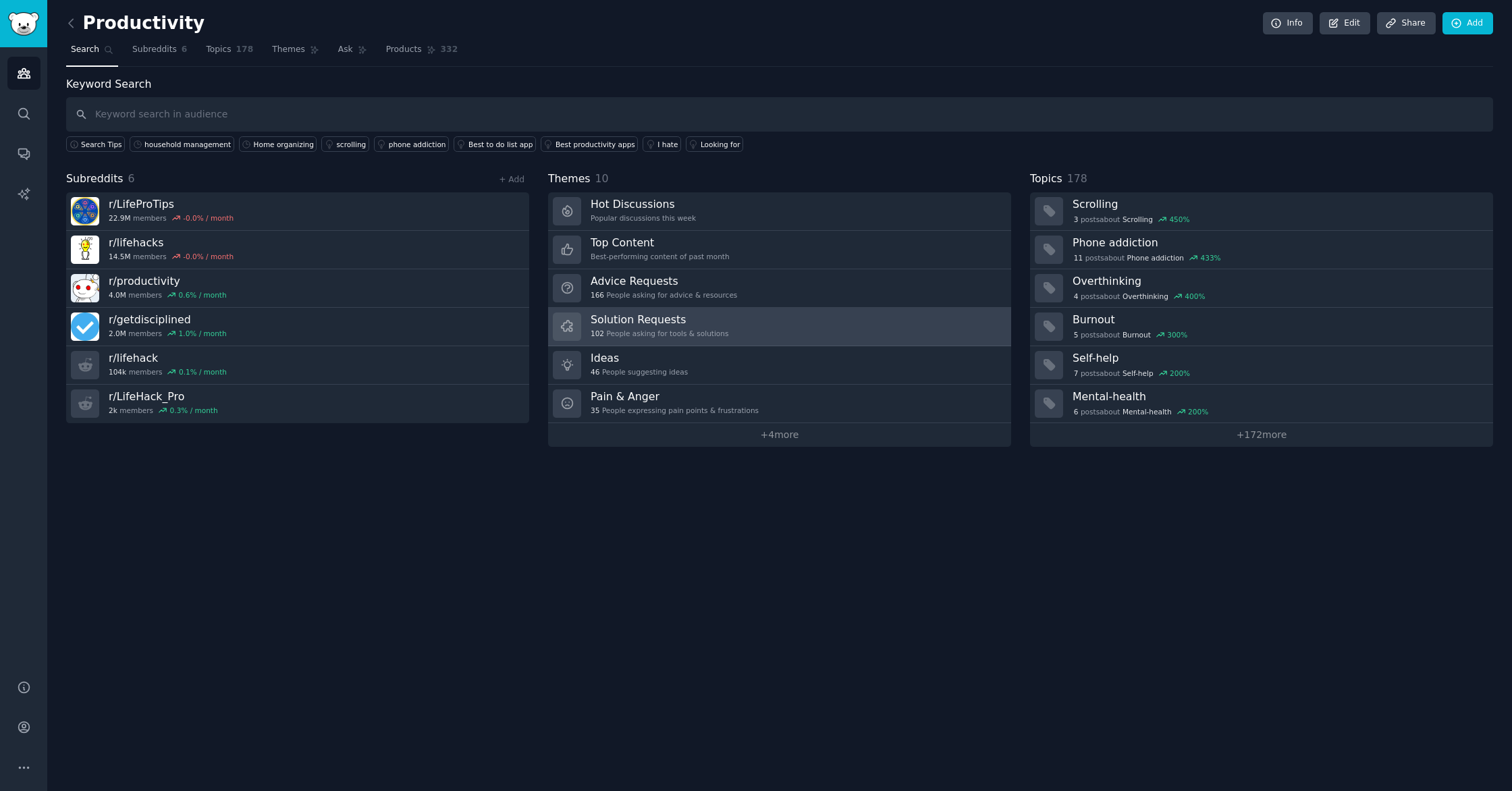
click at [662, 330] on div "102 People asking for tools & solutions" at bounding box center [659, 333] width 137 height 10
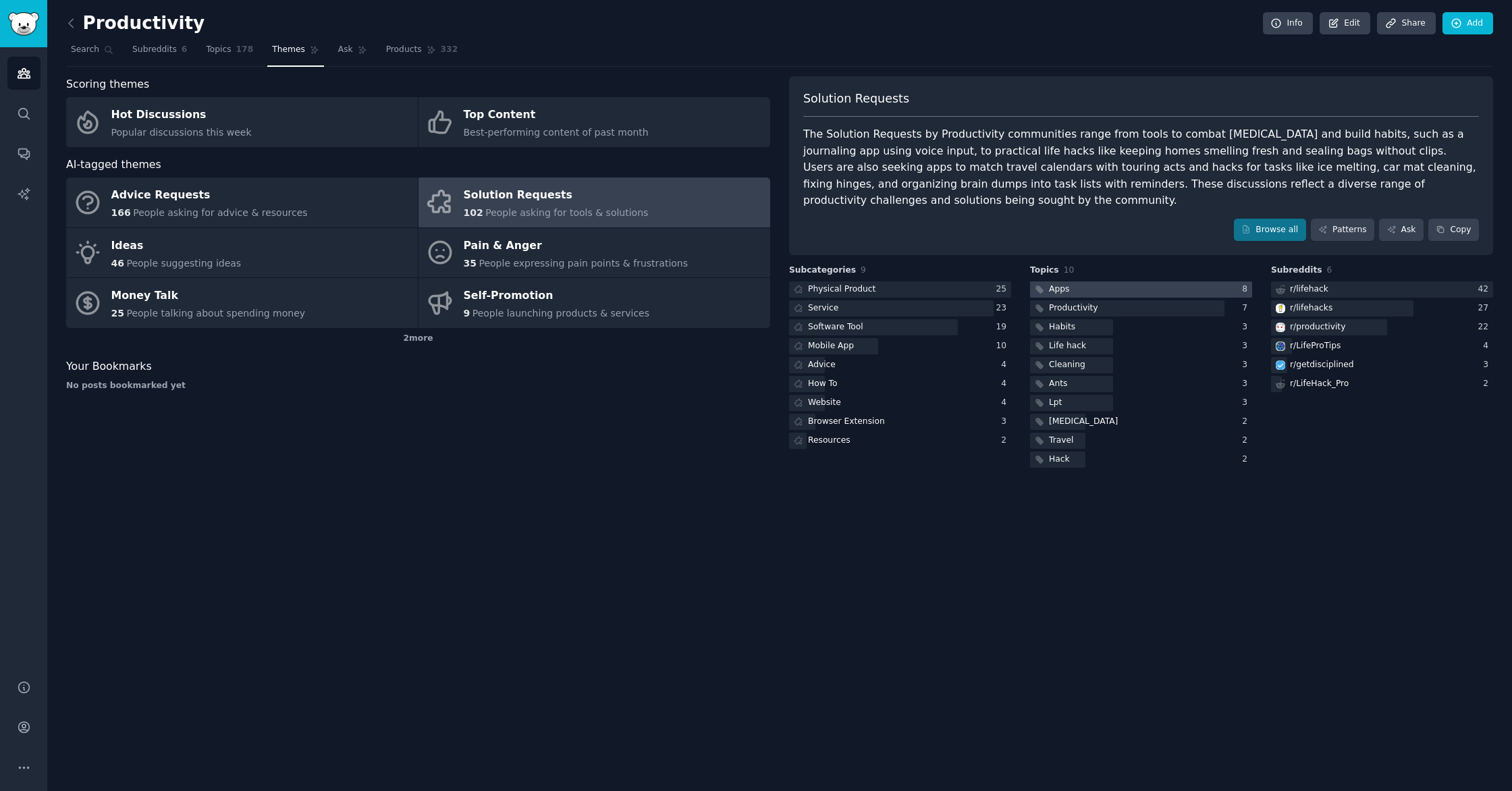
click at [1110, 286] on div at bounding box center [1141, 290] width 222 height 17
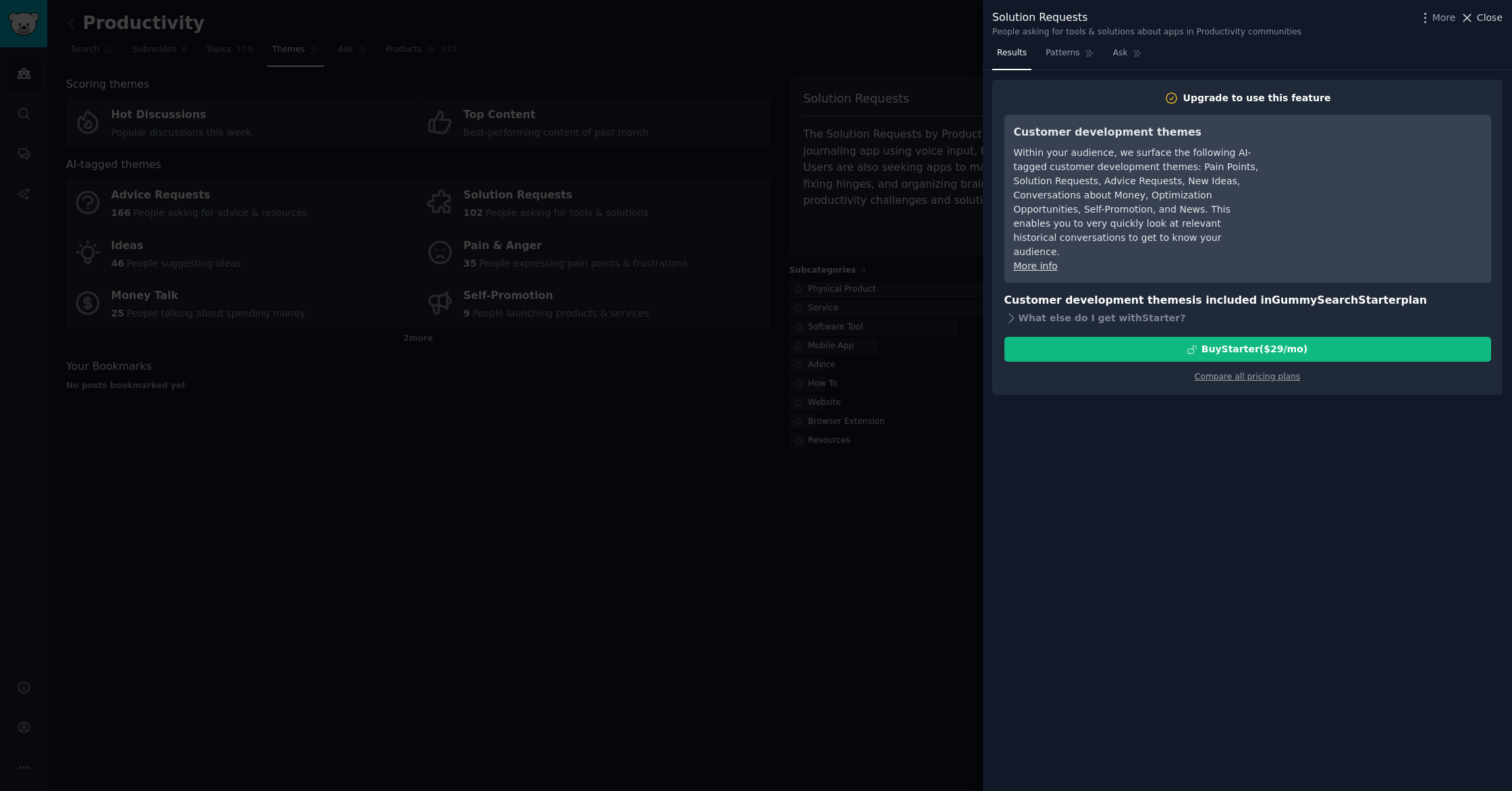
click at [1493, 18] on span "Close" at bounding box center [1490, 18] width 26 height 14
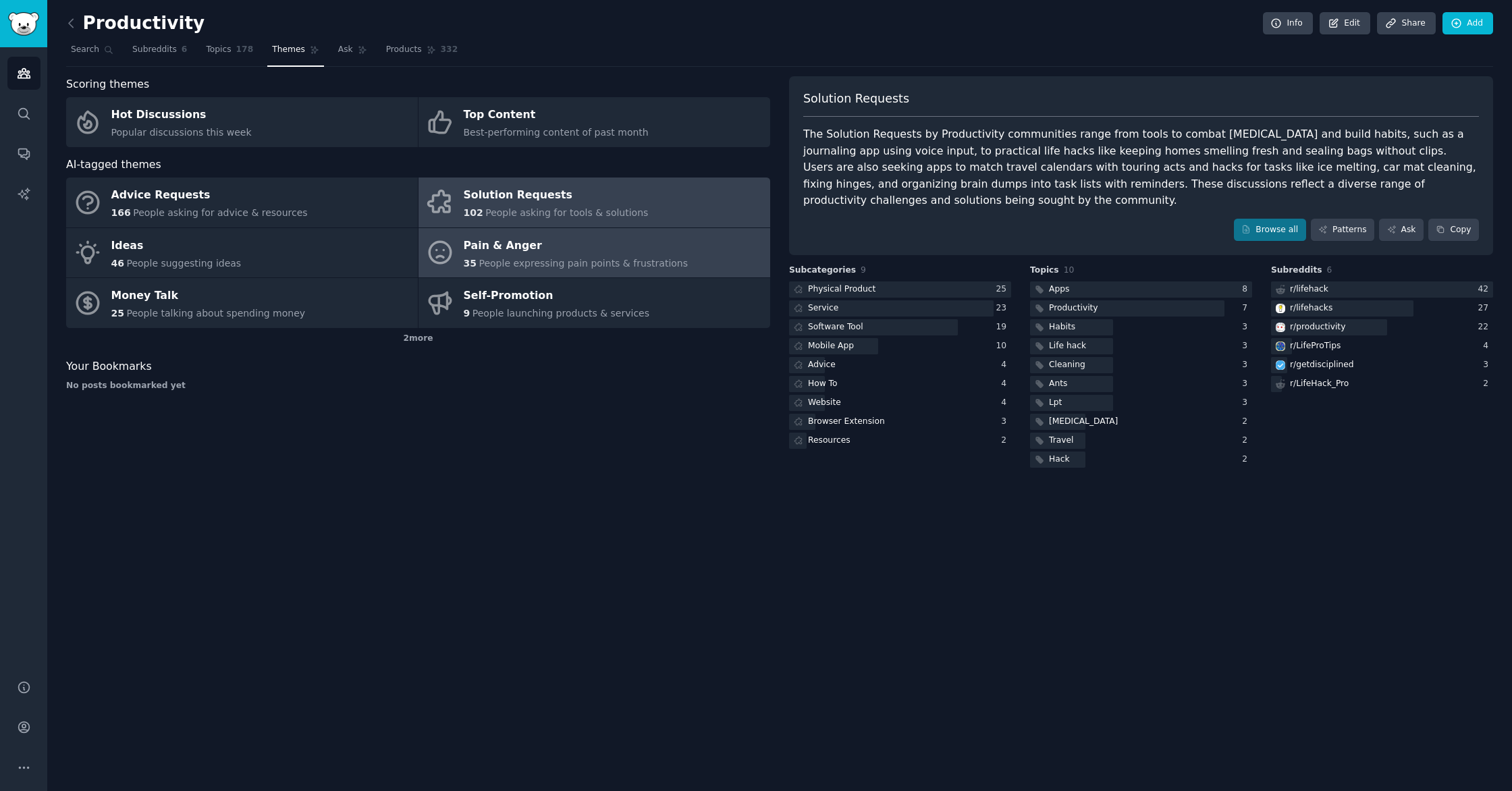
click at [502, 254] on div "Pain & Anger" at bounding box center [576, 245] width 225 height 22
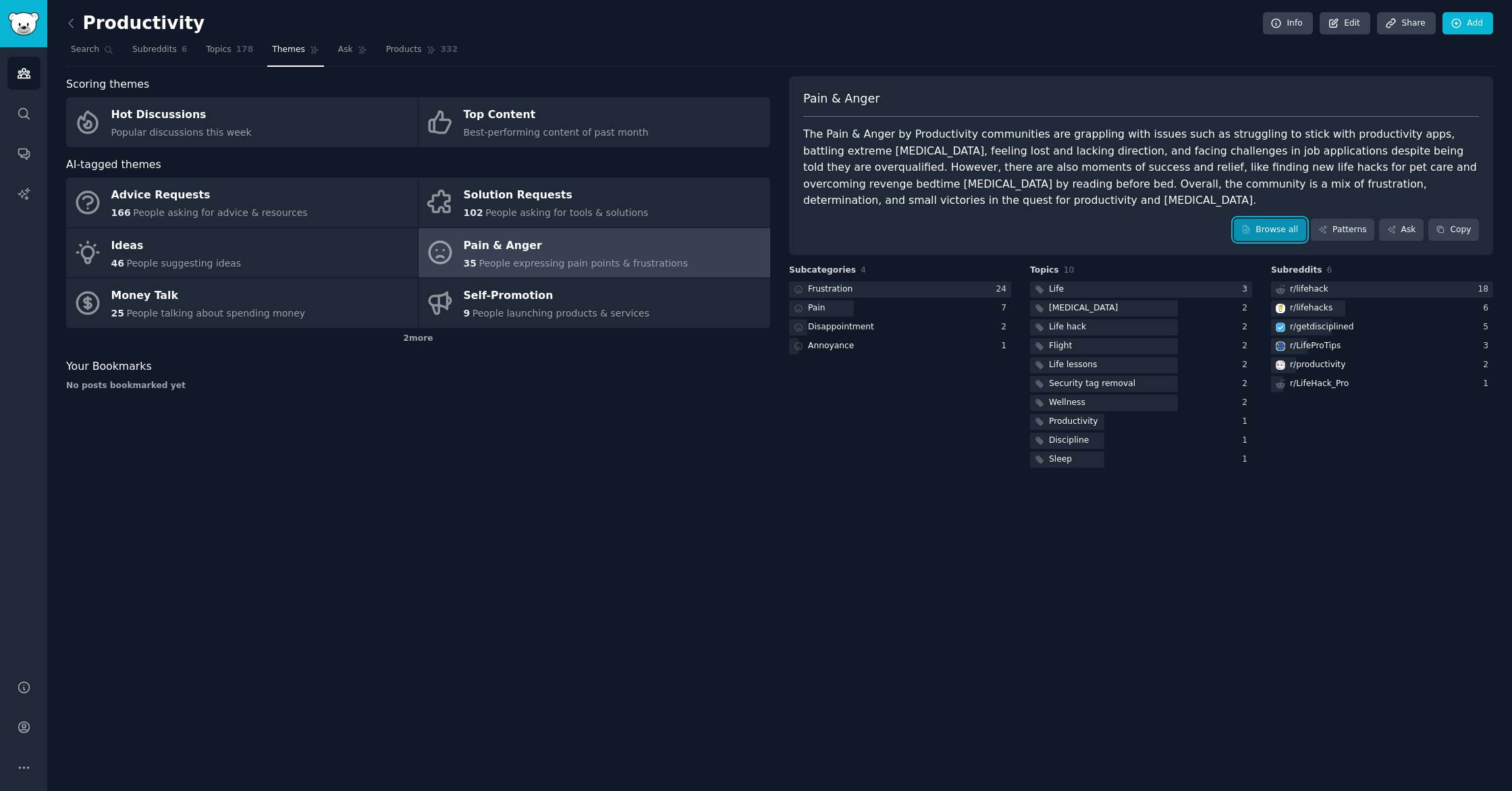
click at [1267, 232] on link "Browse all" at bounding box center [1270, 230] width 72 height 23
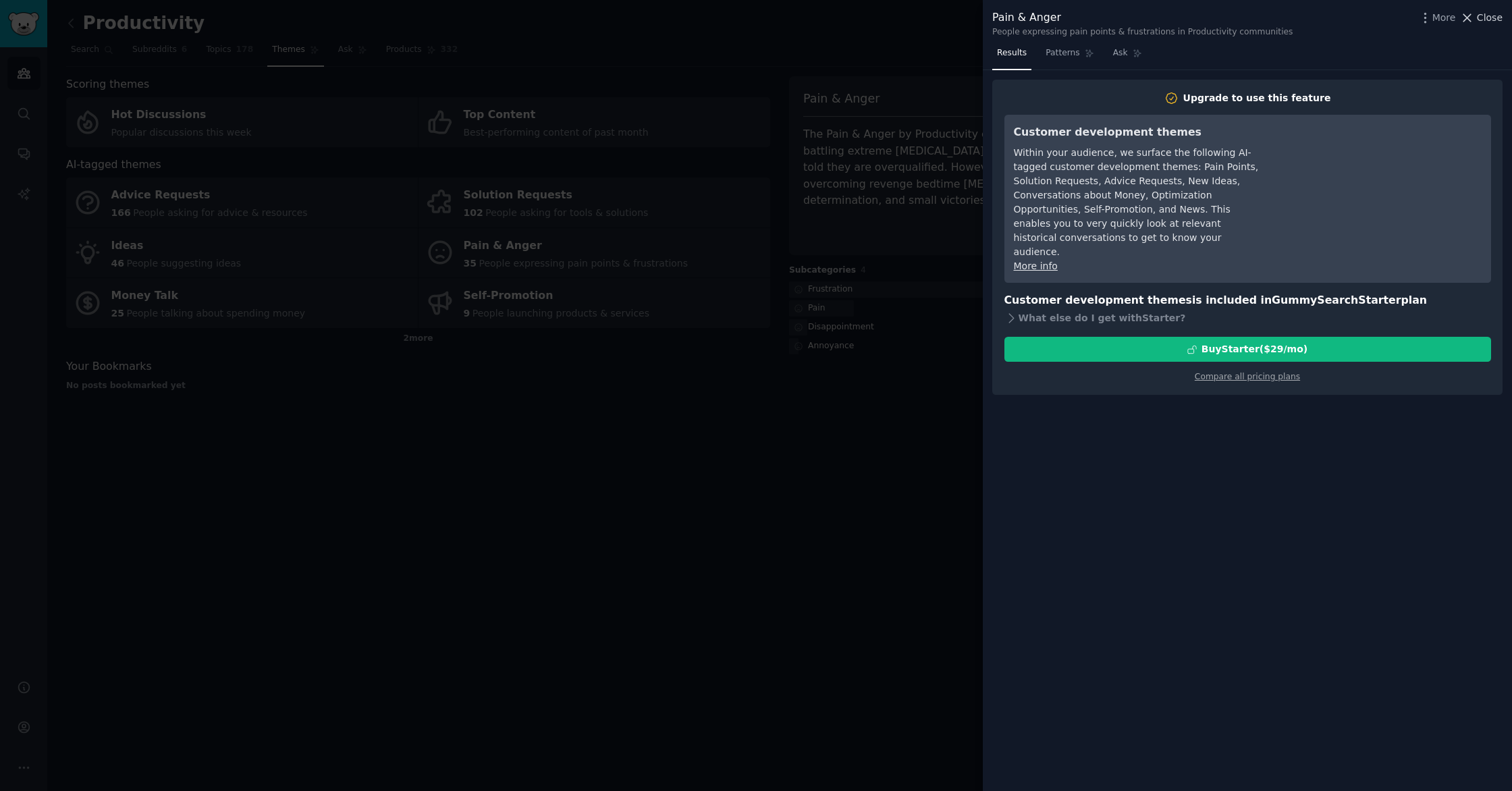
click at [1496, 16] on span "Close" at bounding box center [1490, 18] width 26 height 14
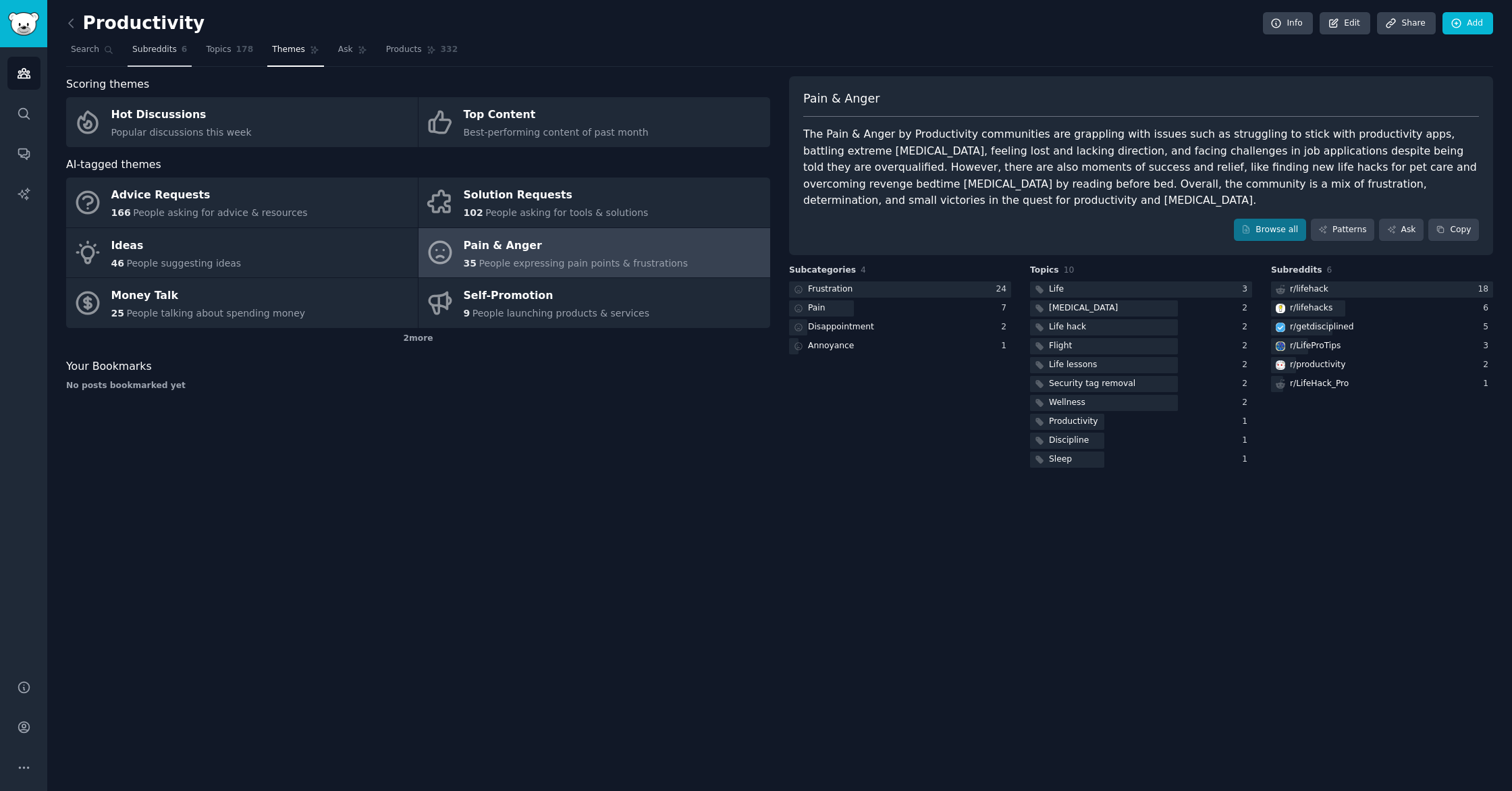
click at [153, 48] on span "Subreddits" at bounding box center [155, 50] width 45 height 12
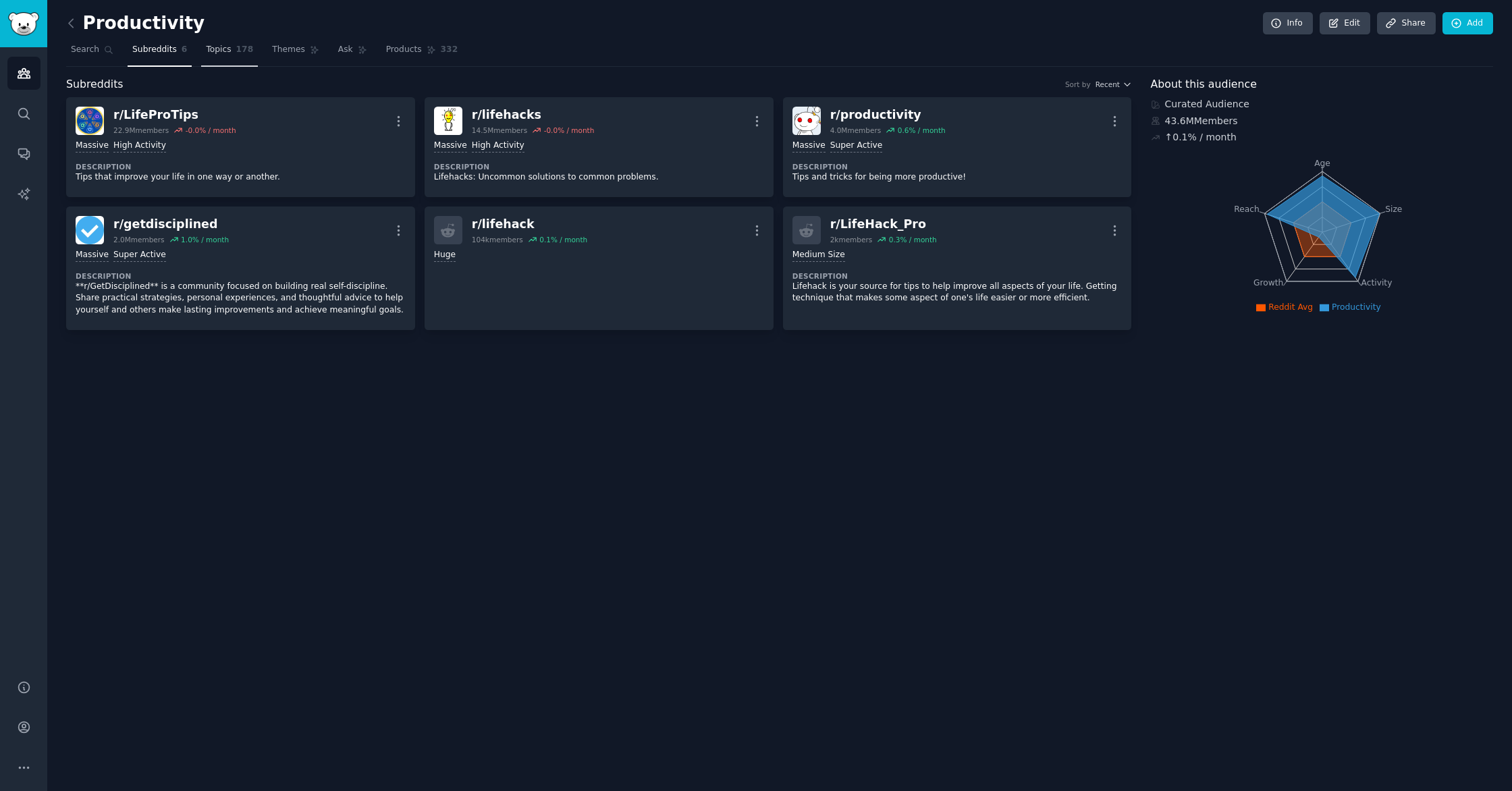
click at [236, 51] on span "178" at bounding box center [245, 50] width 18 height 12
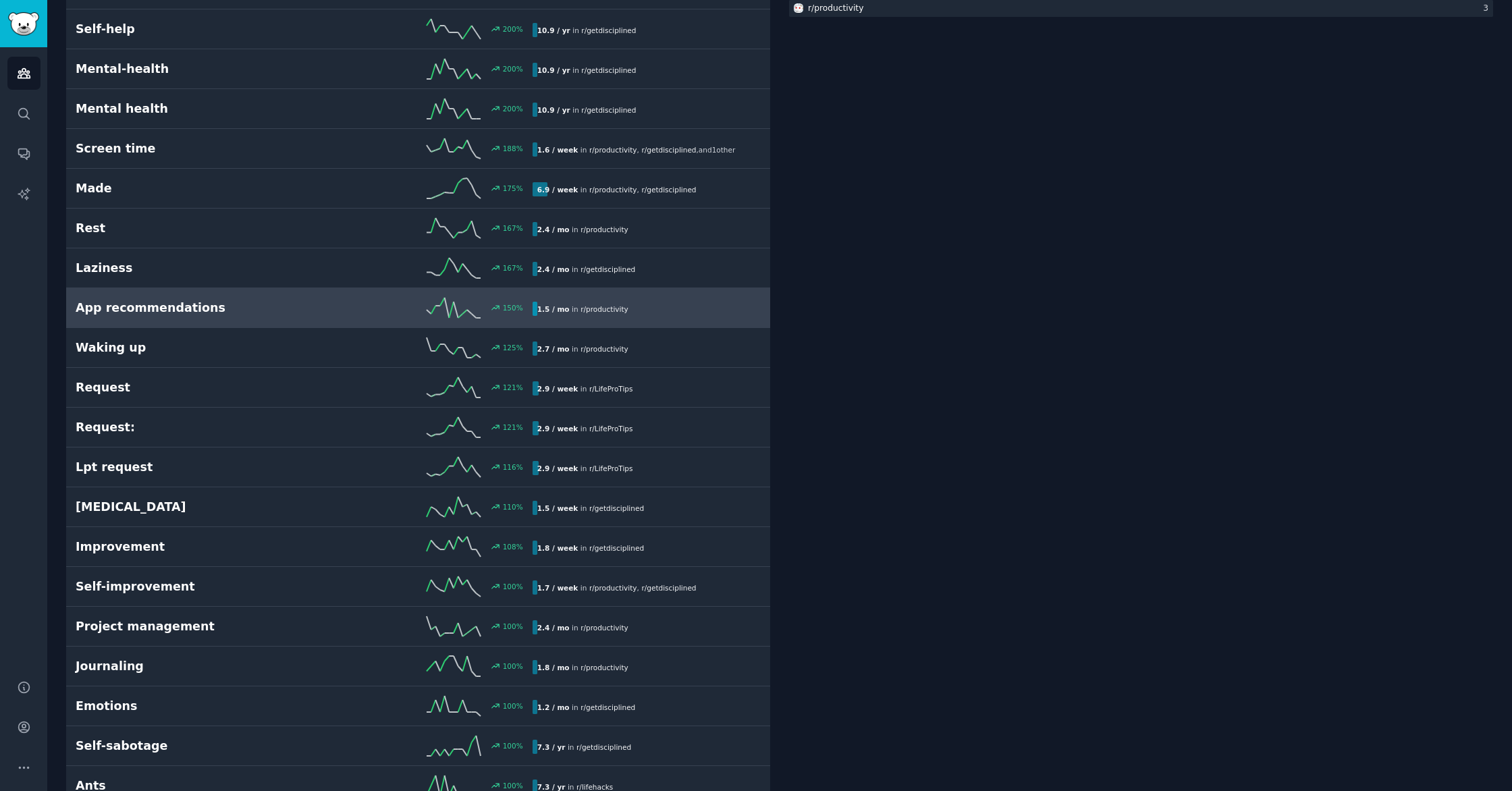
scroll to position [294, 0]
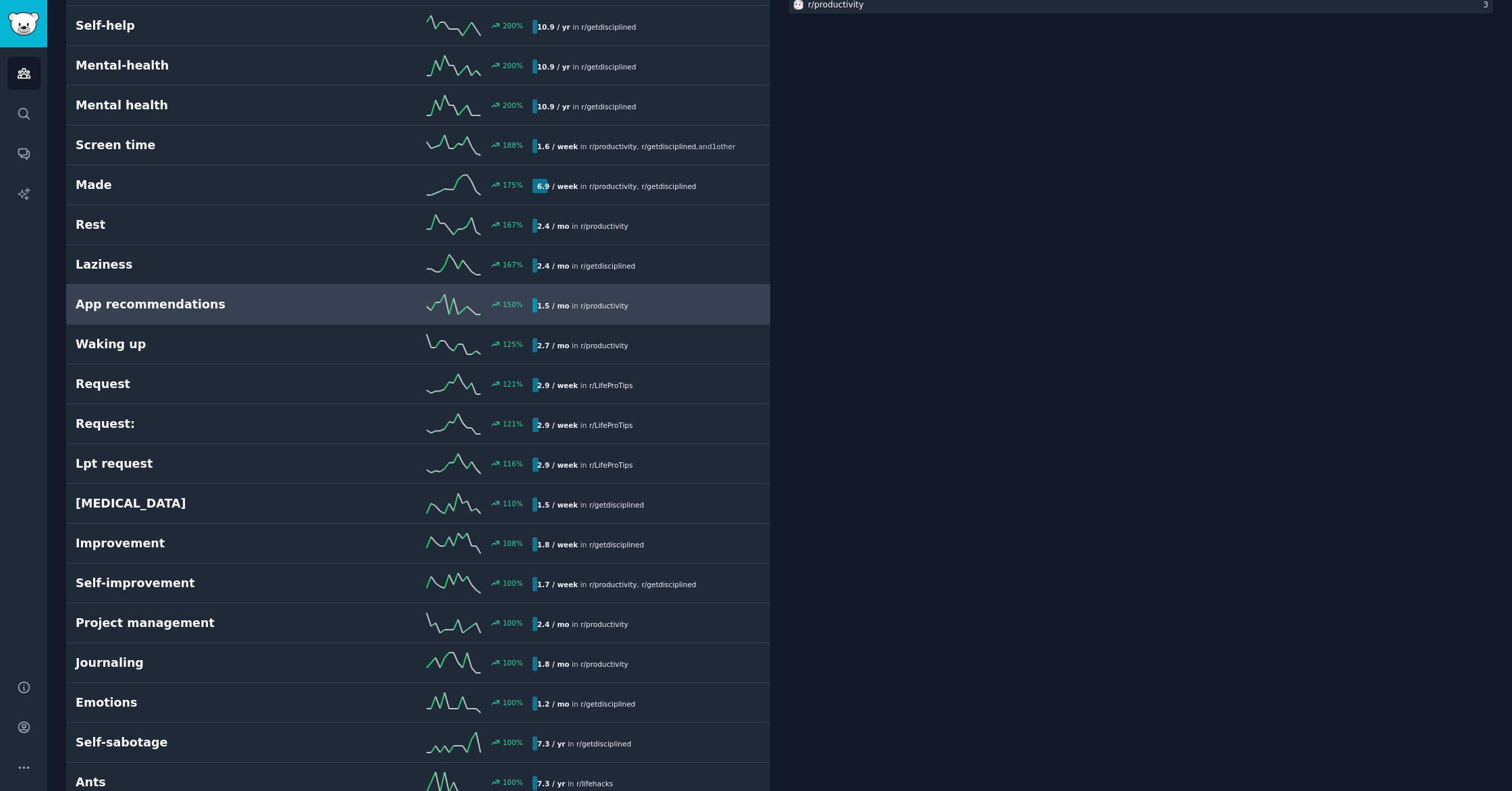
click at [236, 309] on h2 "App recommendations" at bounding box center [189, 305] width 228 height 17
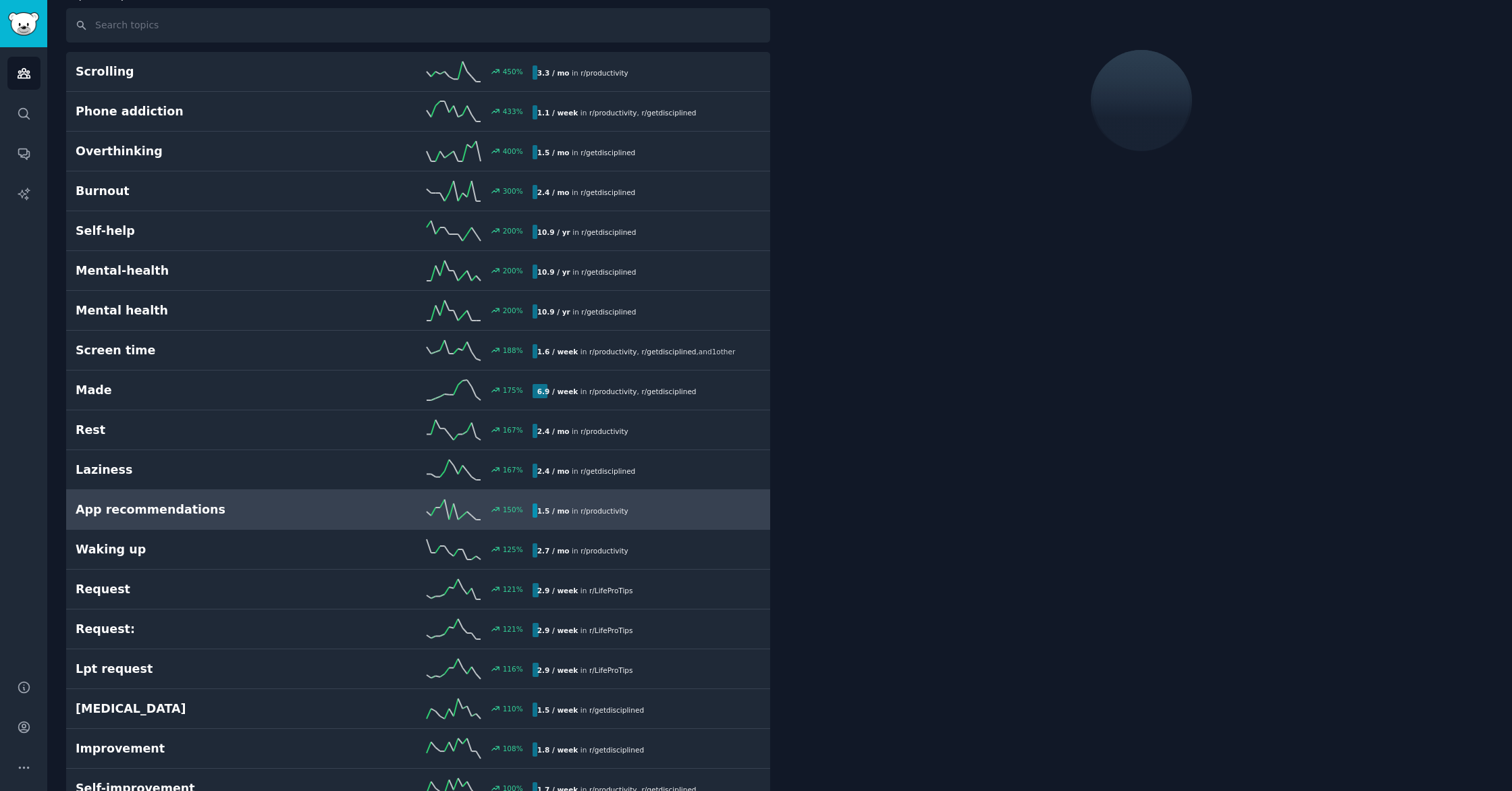
scroll to position [76, 0]
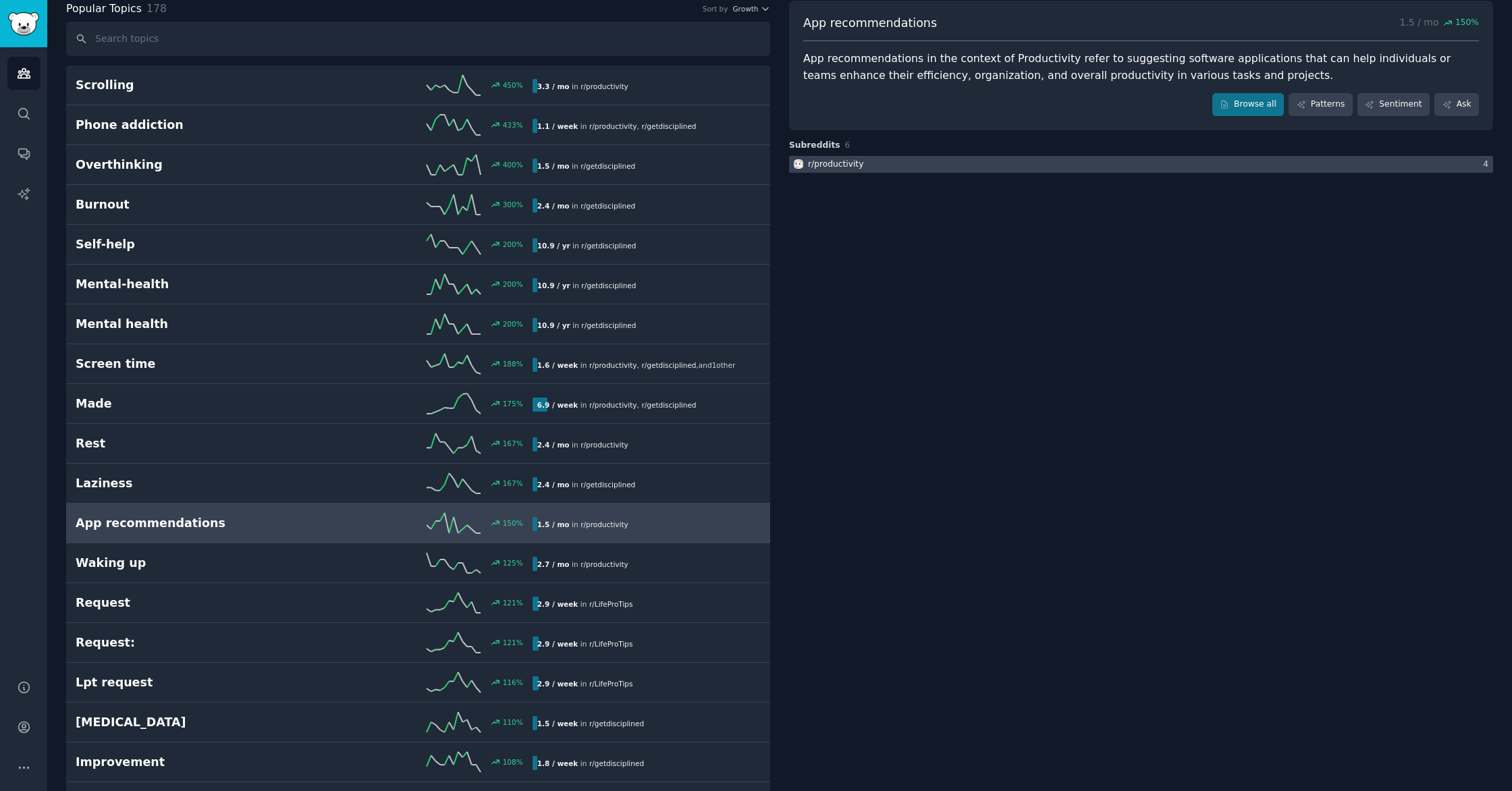
click at [836, 165] on div "r/ productivity" at bounding box center [836, 165] width 56 height 12
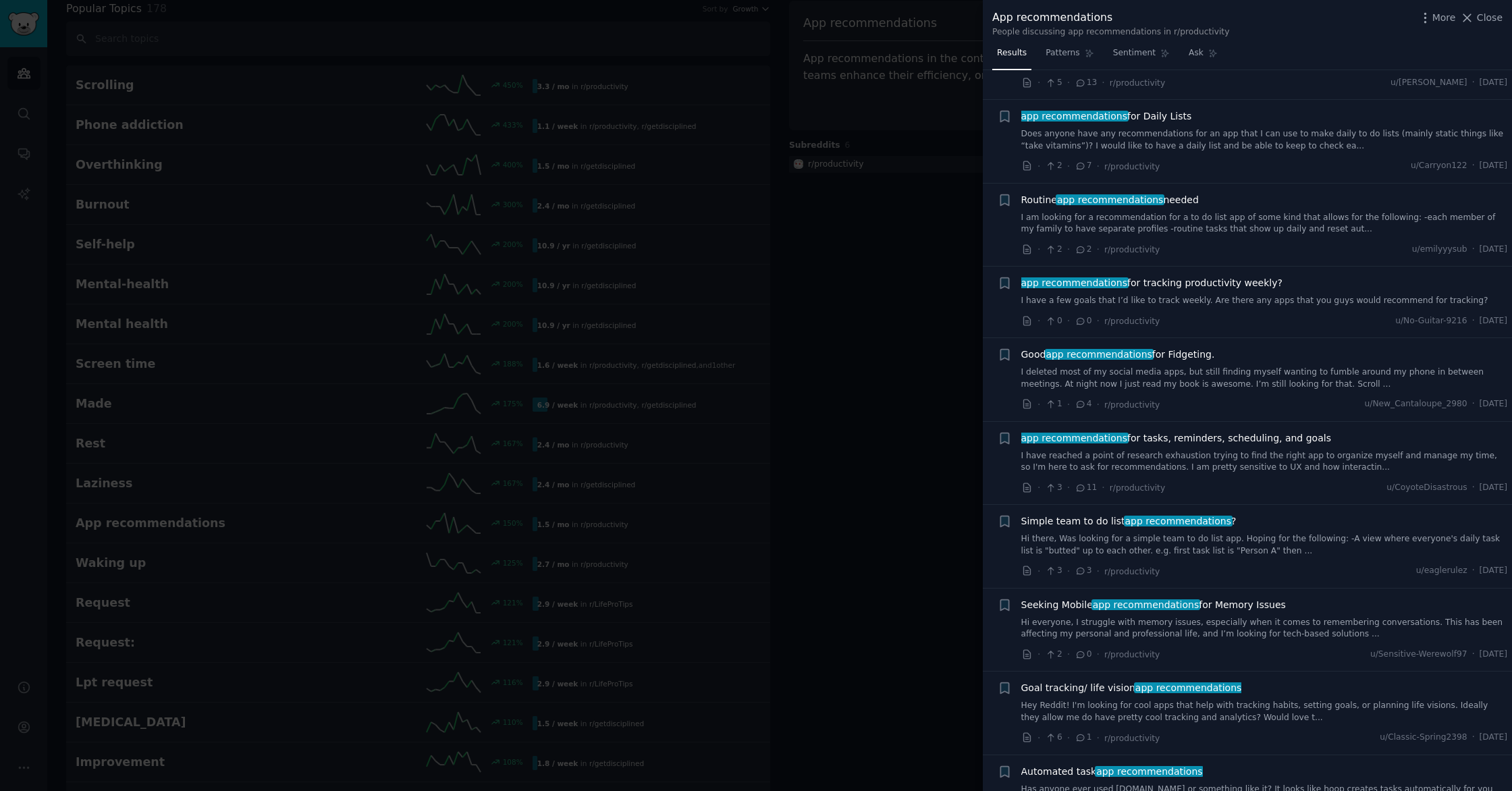
scroll to position [732, 0]
click at [1193, 429] on span "app recommendations for tasks, reminders, scheduling, and goals" at bounding box center [1176, 436] width 310 height 14
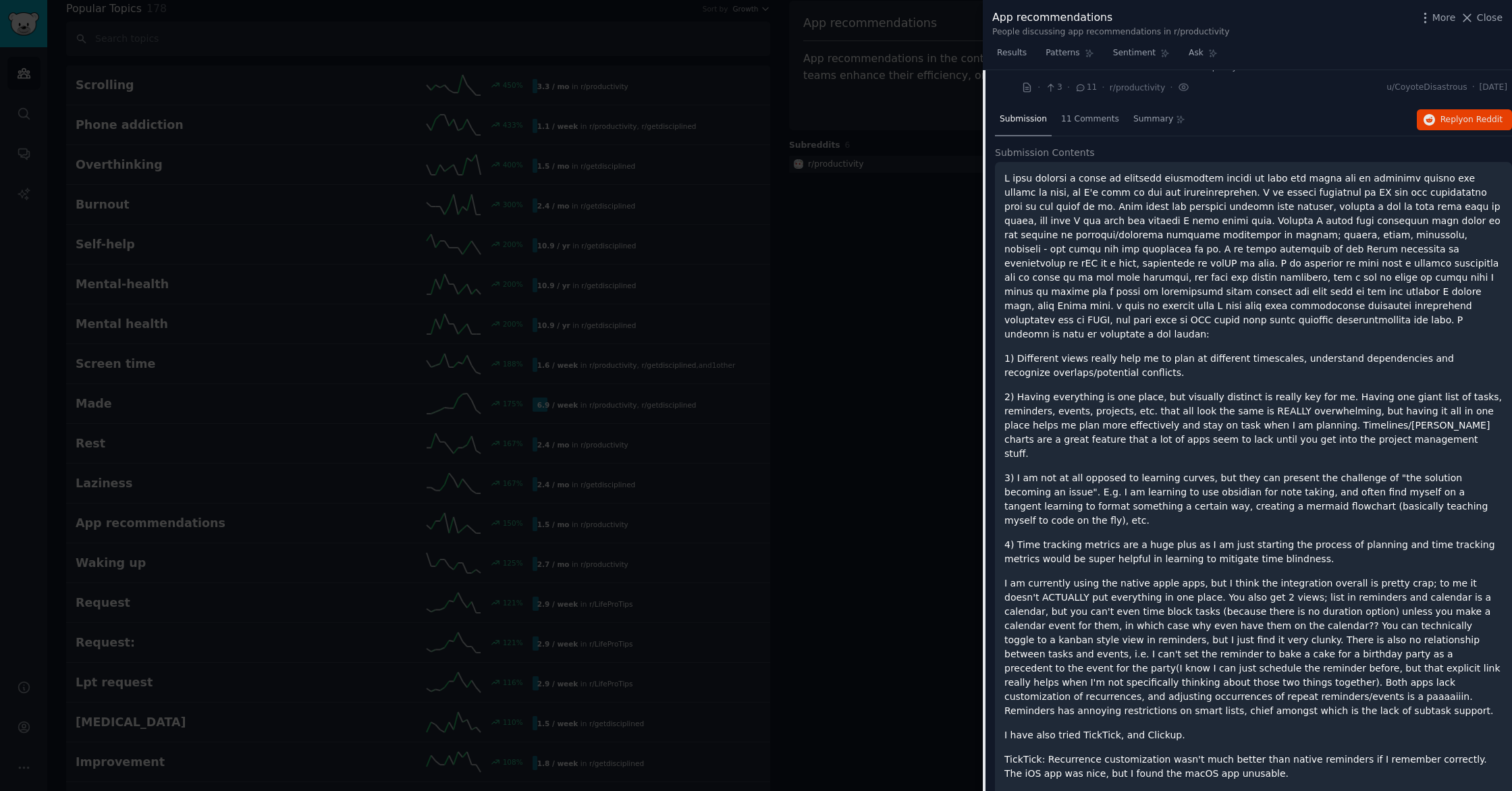
scroll to position [1046, 0]
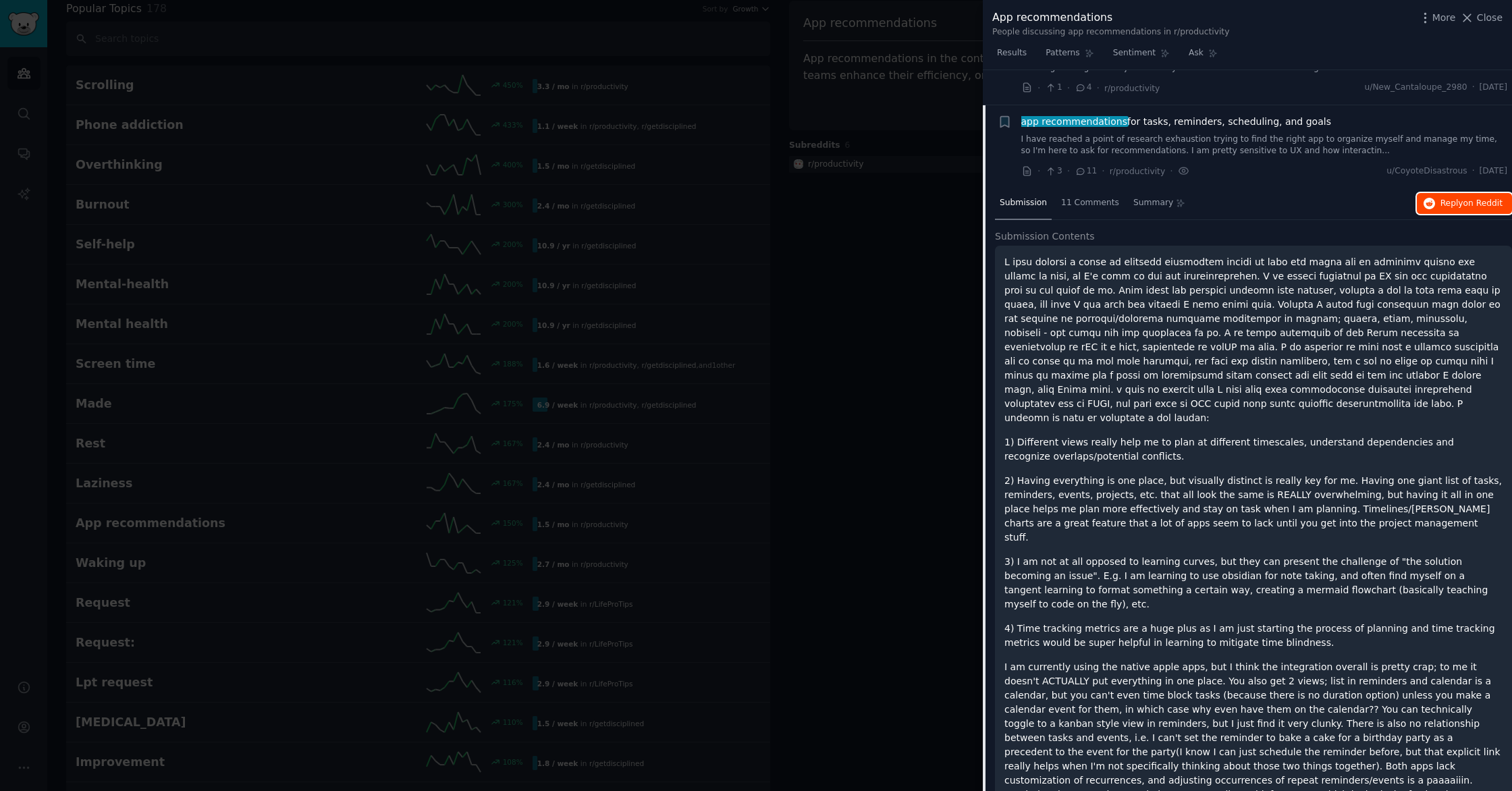
click at [1468, 198] on span "Reply on Reddit" at bounding box center [1472, 204] width 62 height 12
